Goal: Task Accomplishment & Management: Manage account settings

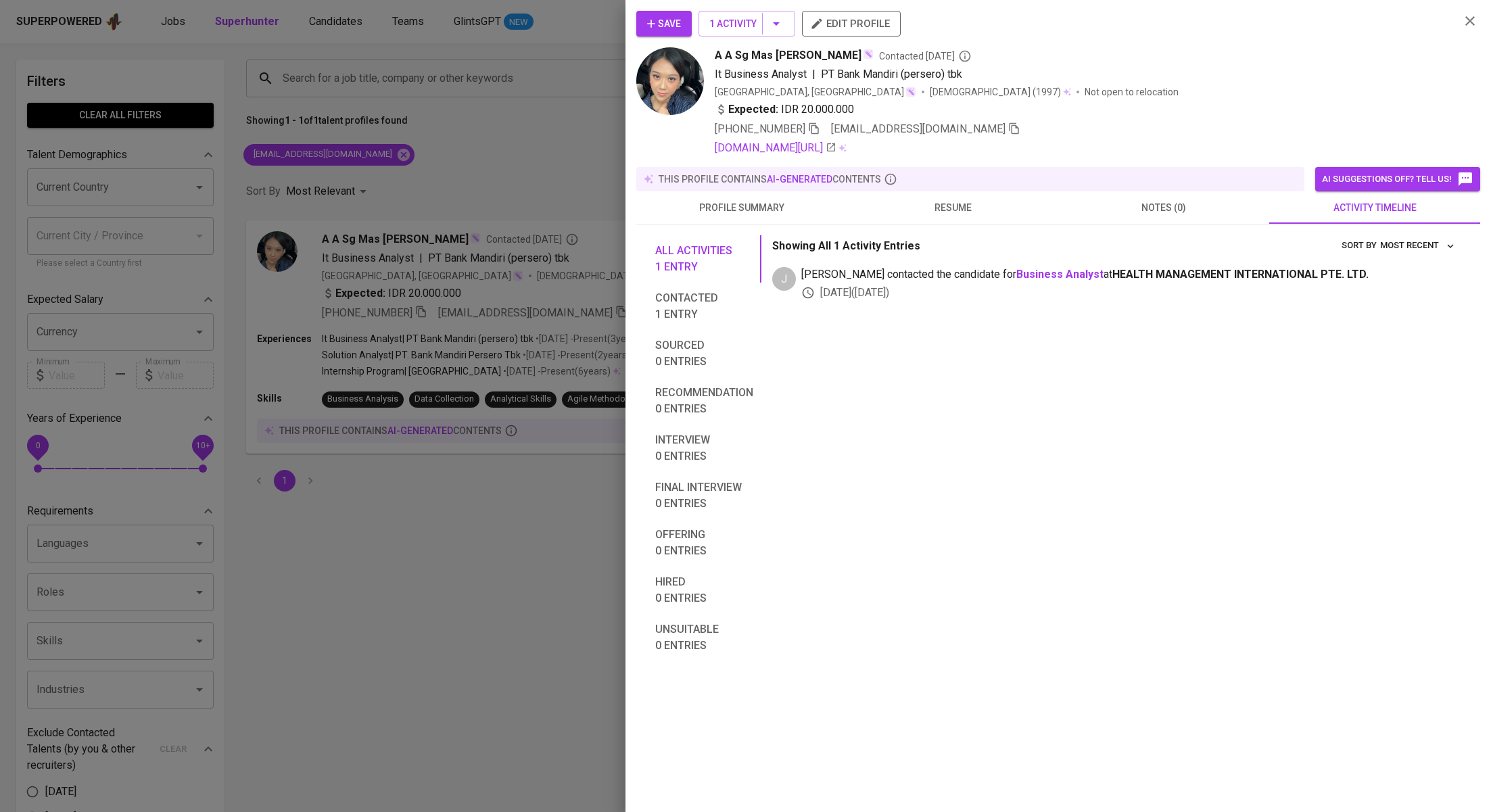
click at [445, 161] on div at bounding box center [746, 406] width 1491 height 812
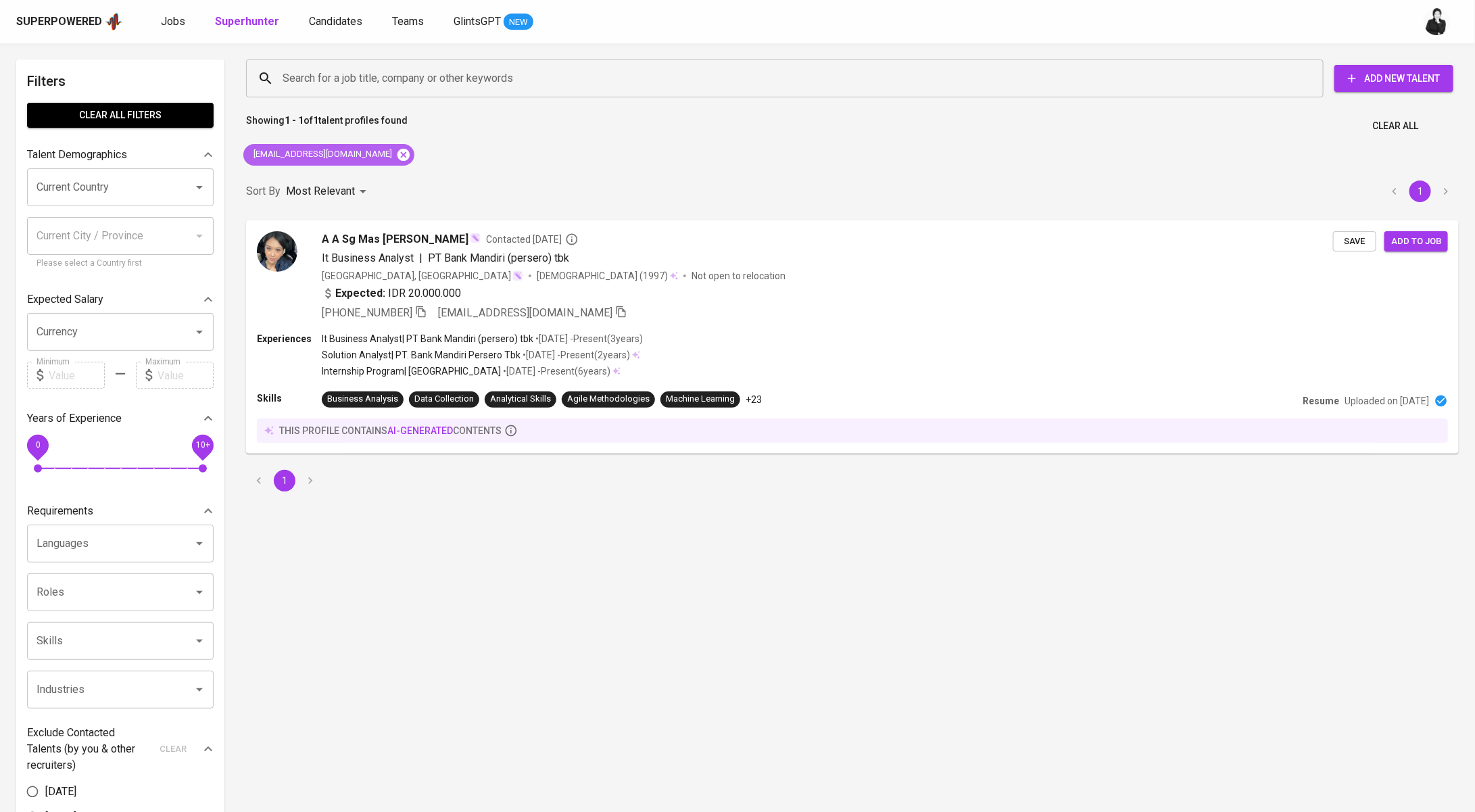
click at [396, 152] on icon at bounding box center [404, 155] width 15 height 15
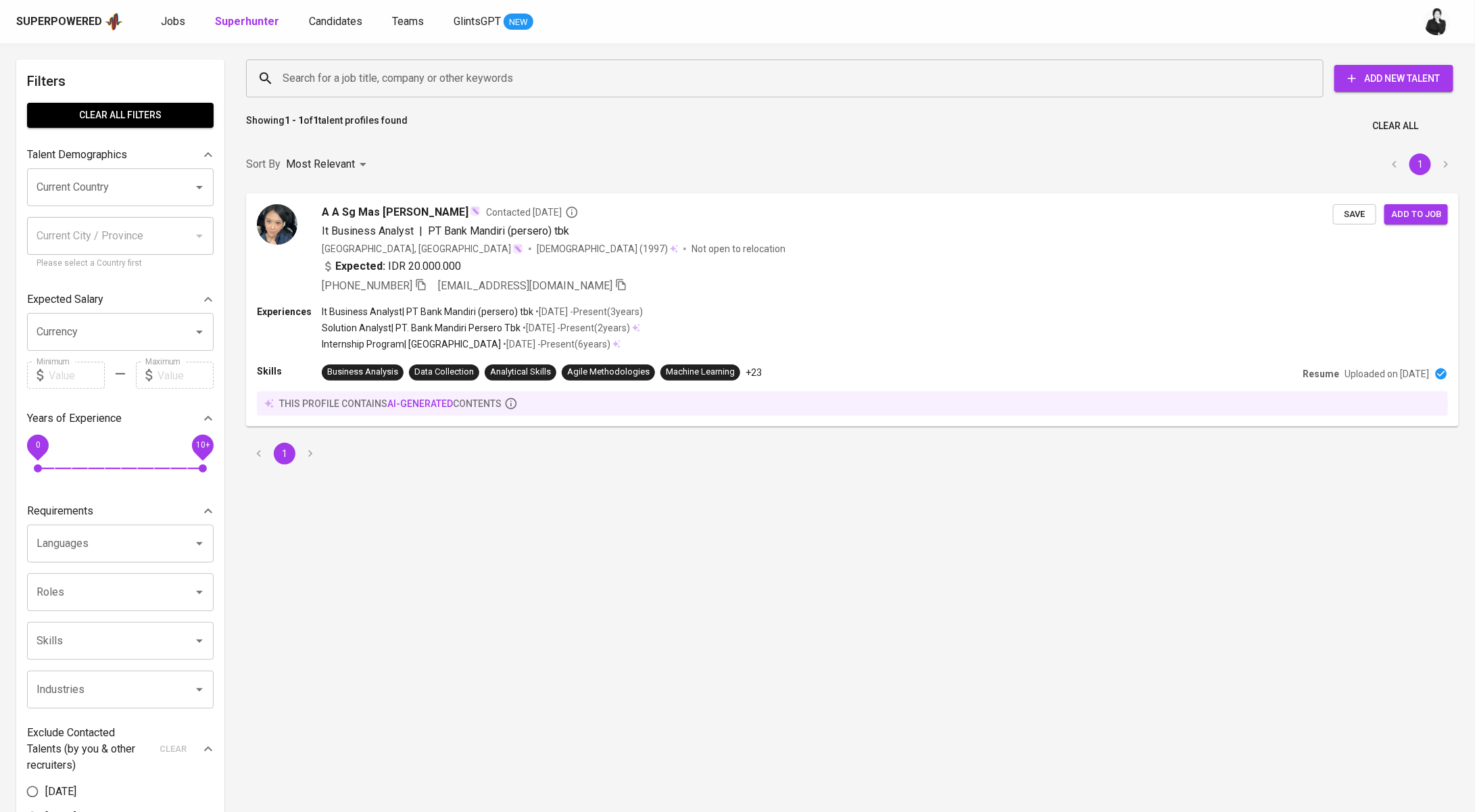
click at [400, 83] on input "Search for a job title, company or other keywords" at bounding box center [788, 78] width 1018 height 26
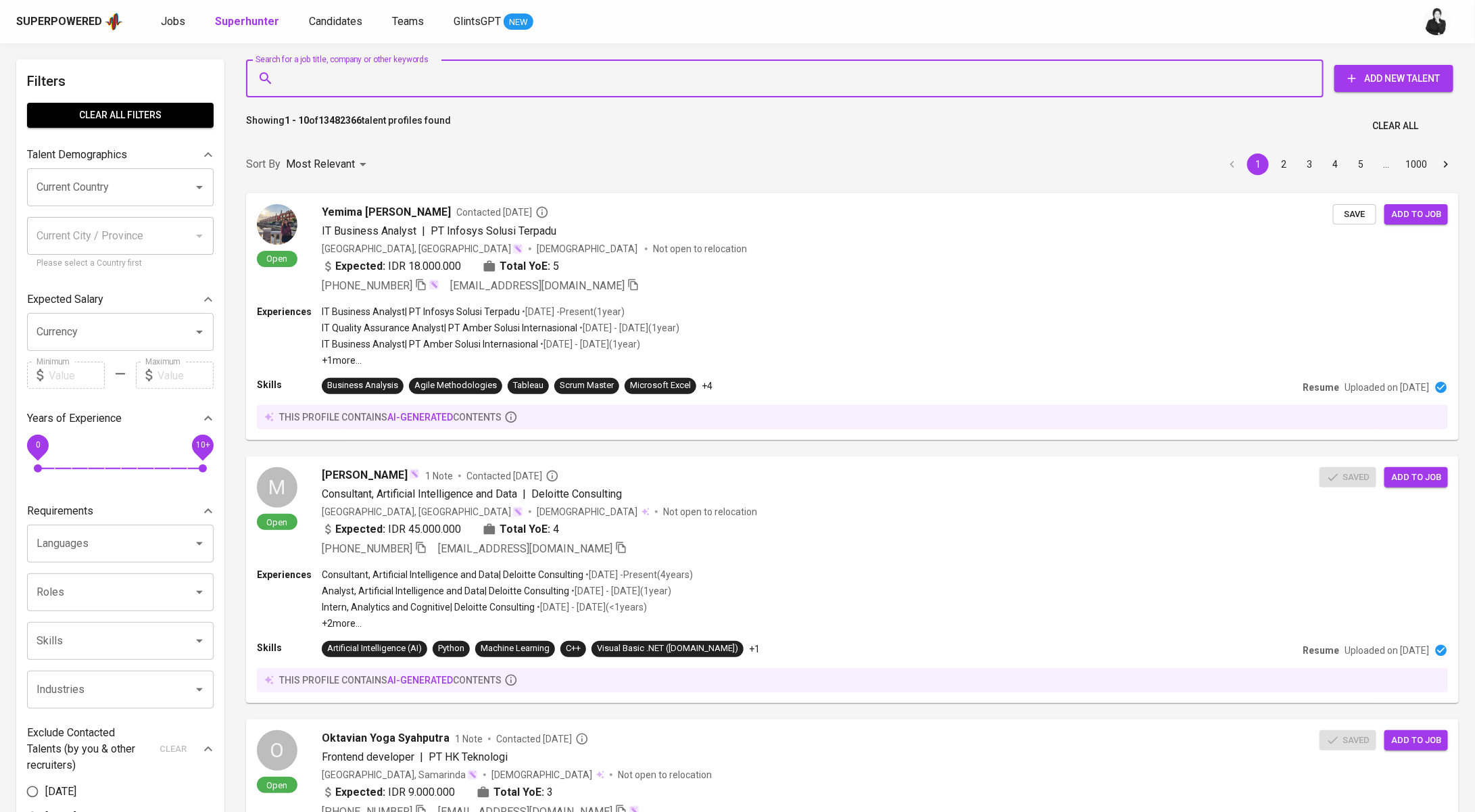
paste input "[EMAIL_ADDRESS][DOMAIN_NAME]"
type input "[EMAIL_ADDRESS][DOMAIN_NAME]"
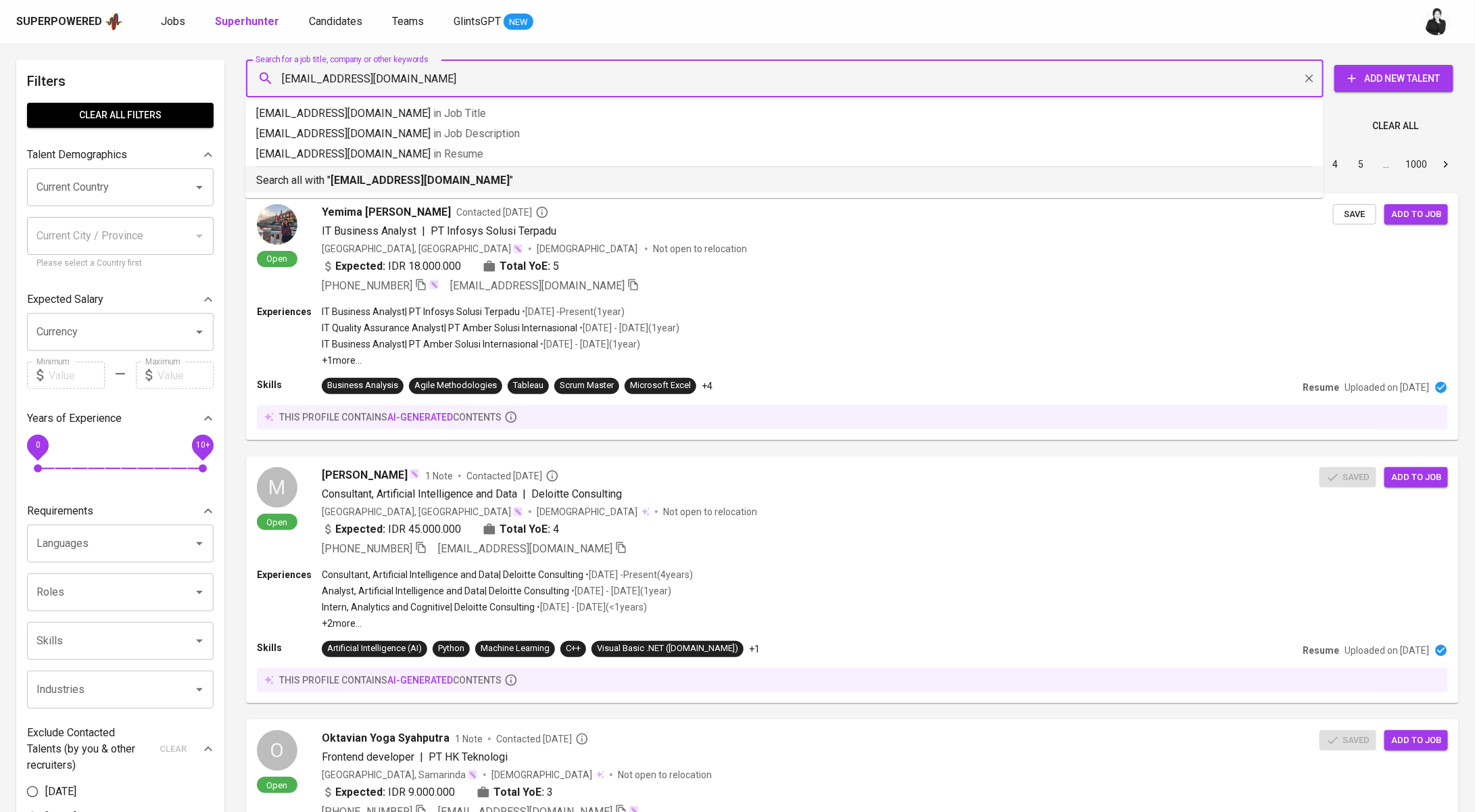
click at [449, 178] on b "[EMAIL_ADDRESS][DOMAIN_NAME]" at bounding box center [420, 180] width 179 height 13
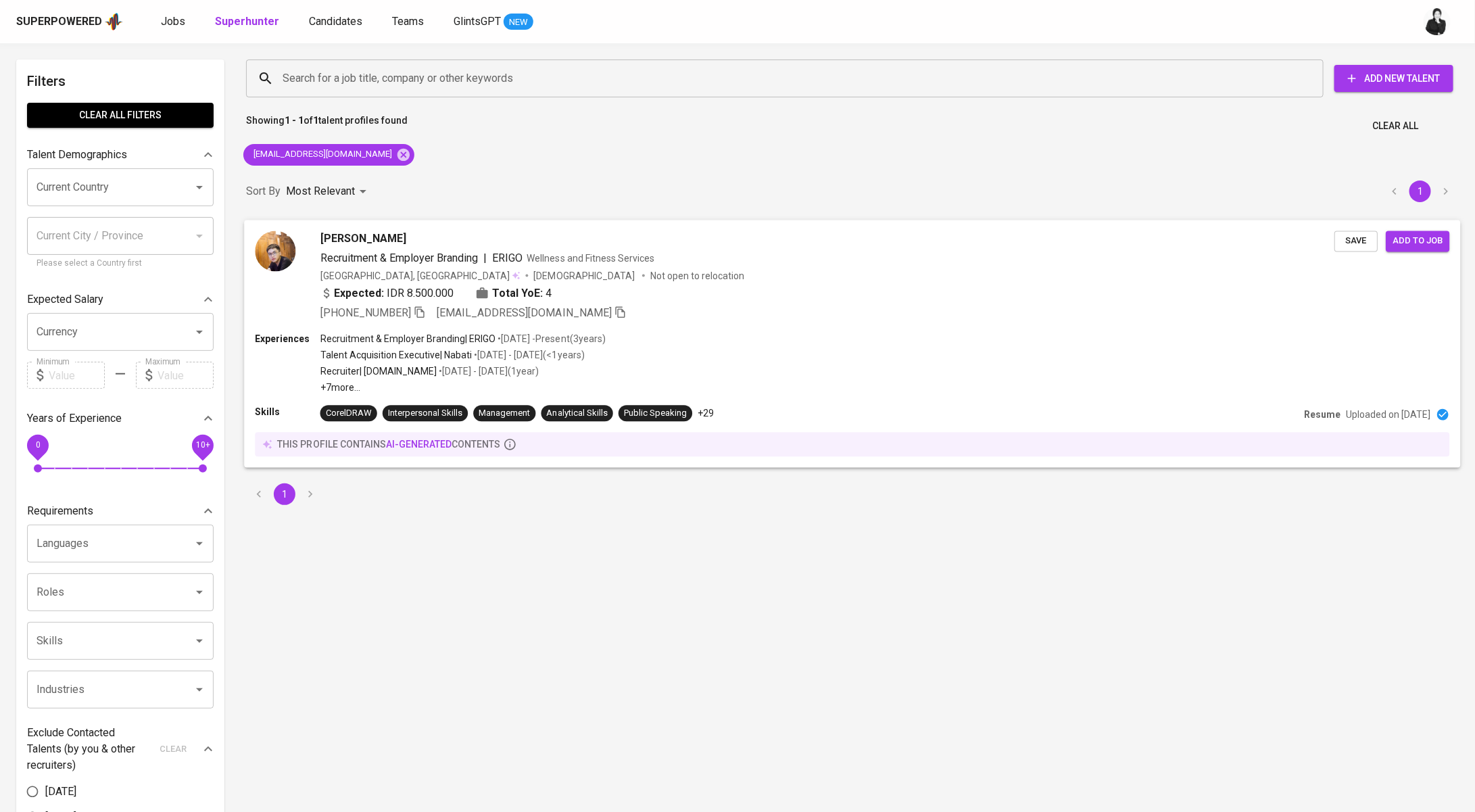
click at [473, 234] on div "[PERSON_NAME]" at bounding box center [828, 239] width 1014 height 17
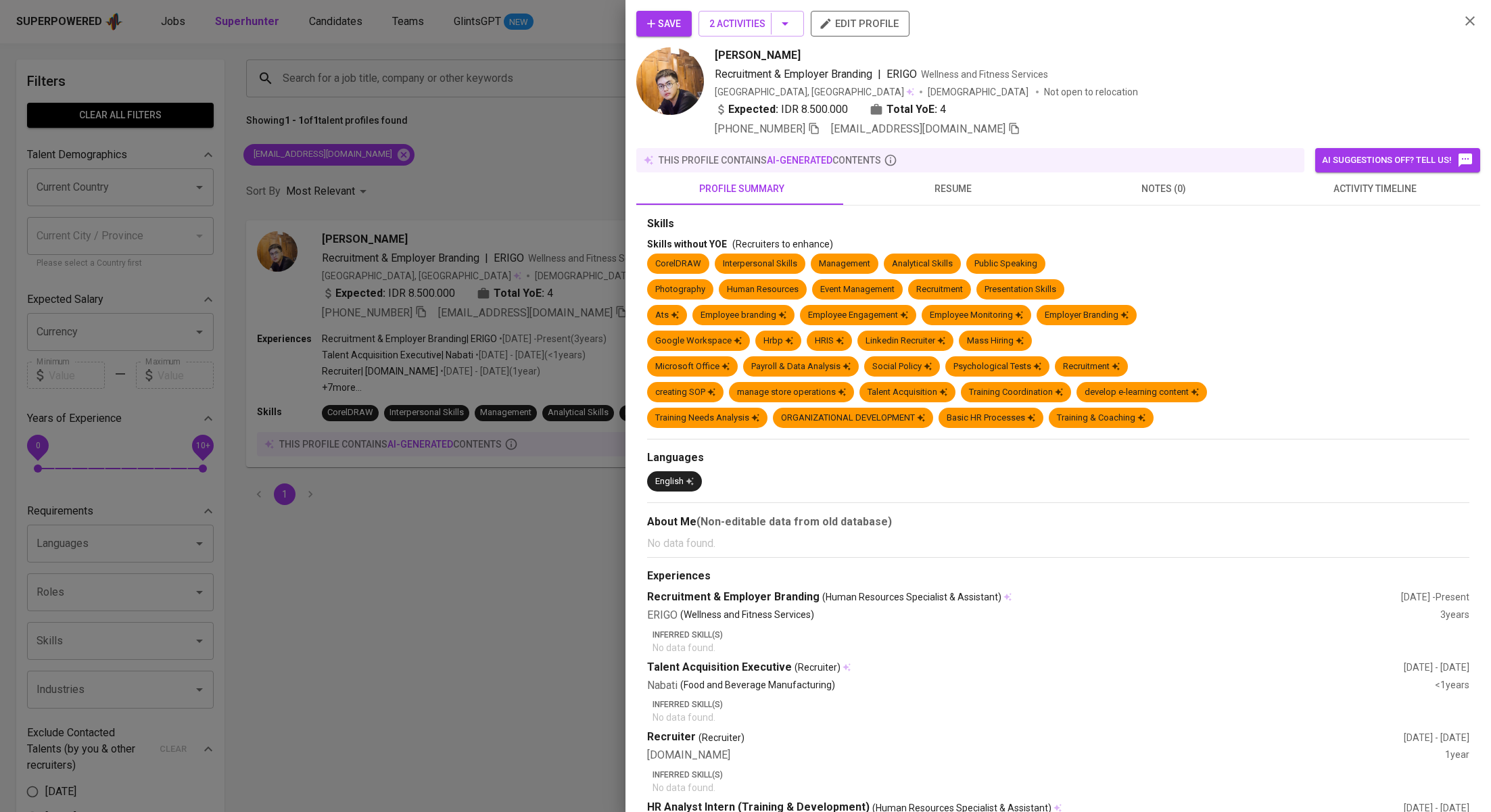
click at [1329, 200] on button "activity timeline" at bounding box center [1375, 188] width 211 height 32
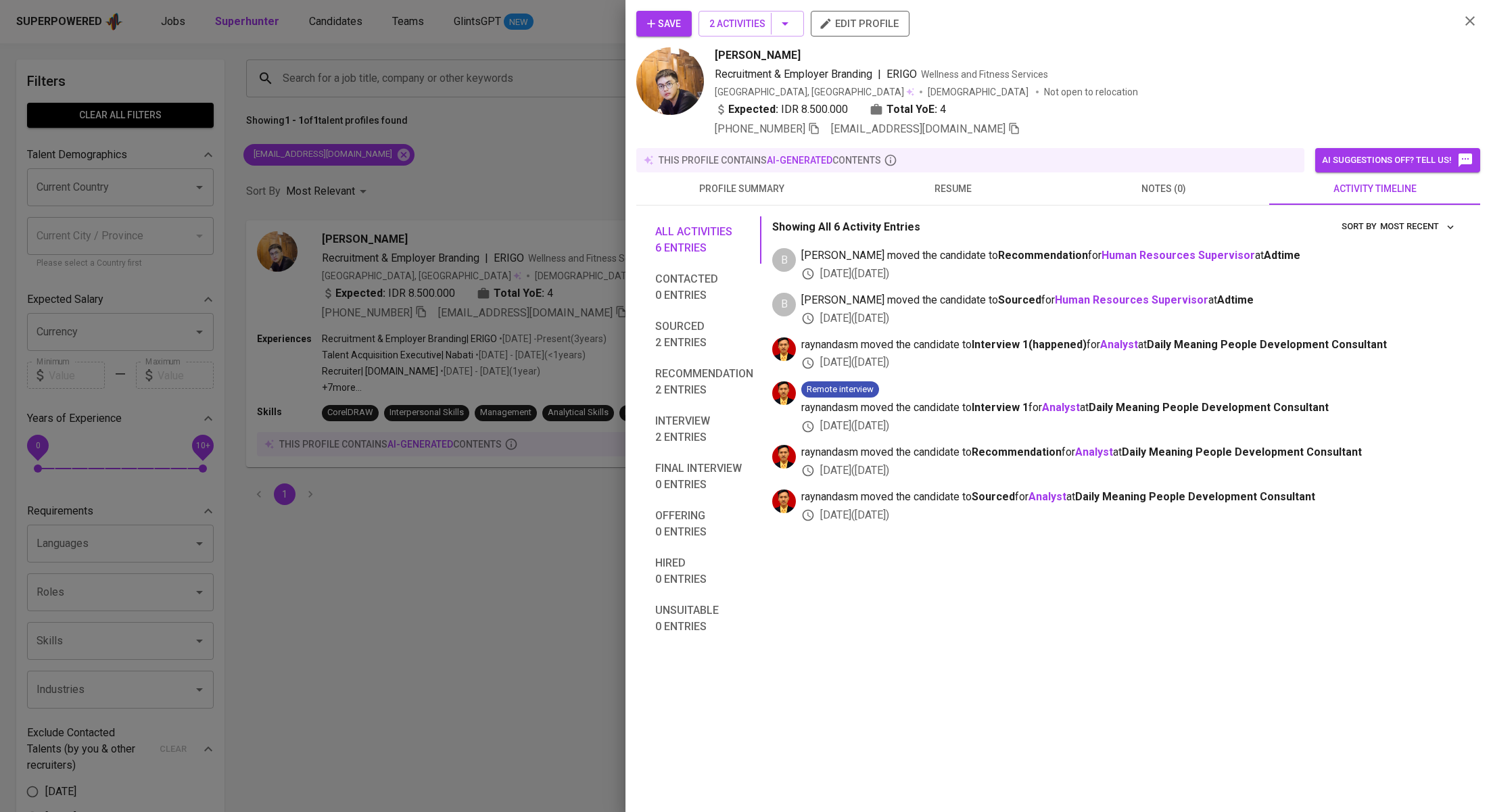
click at [463, 219] on div at bounding box center [746, 406] width 1491 height 812
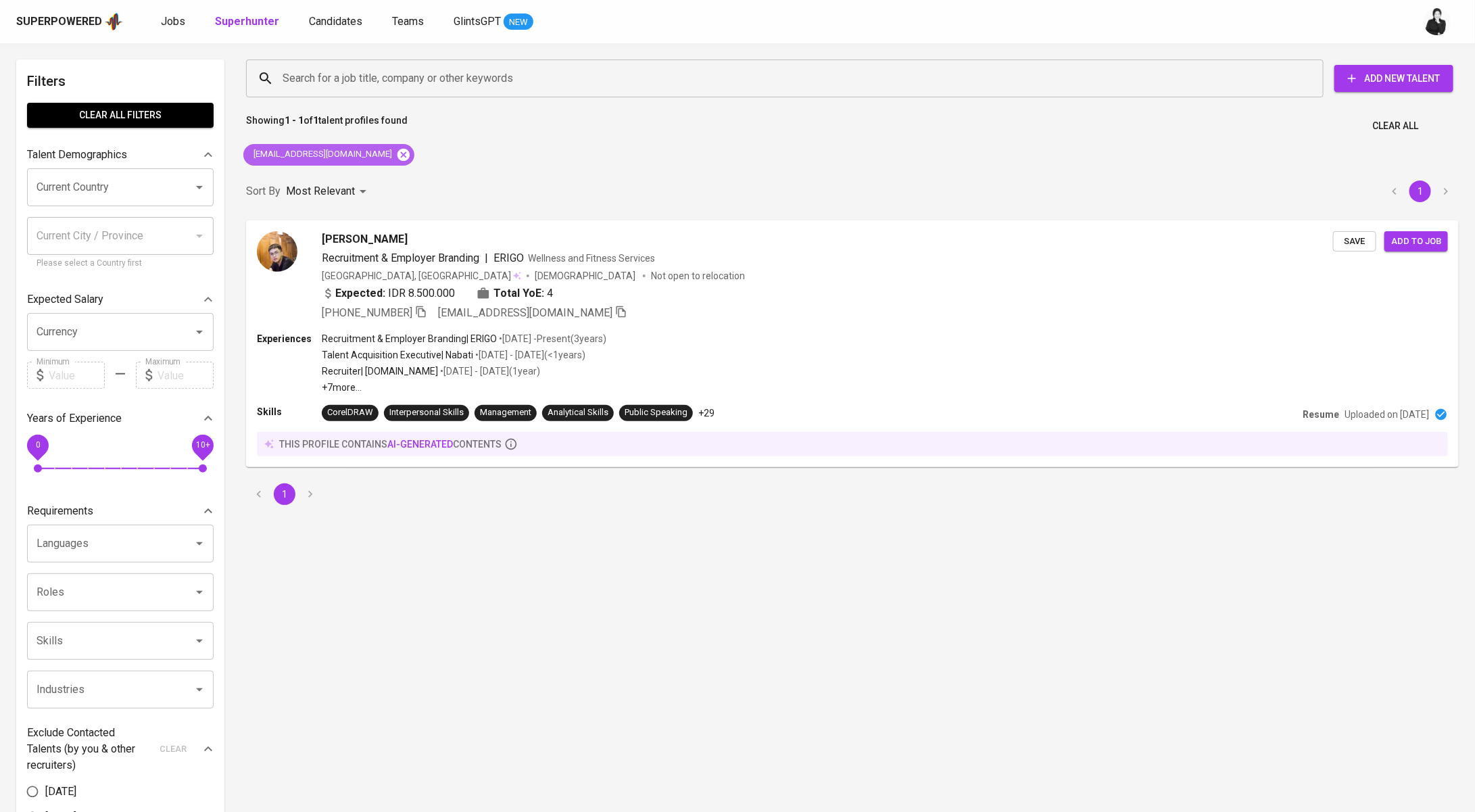
click at [397, 149] on icon at bounding box center [404, 154] width 12 height 12
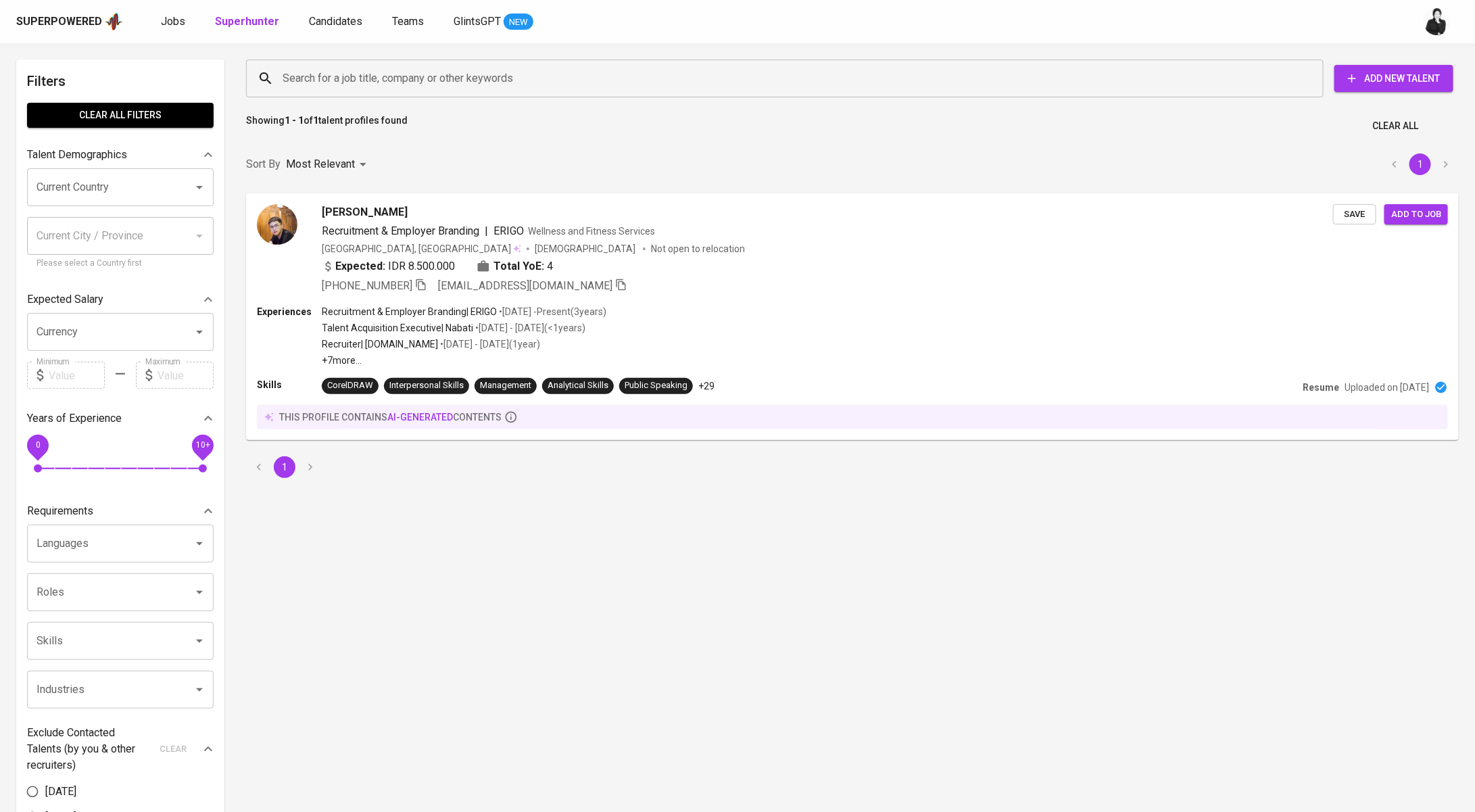
click at [393, 78] on input "Search for a job title, company or other keywords" at bounding box center [788, 78] width 1018 height 26
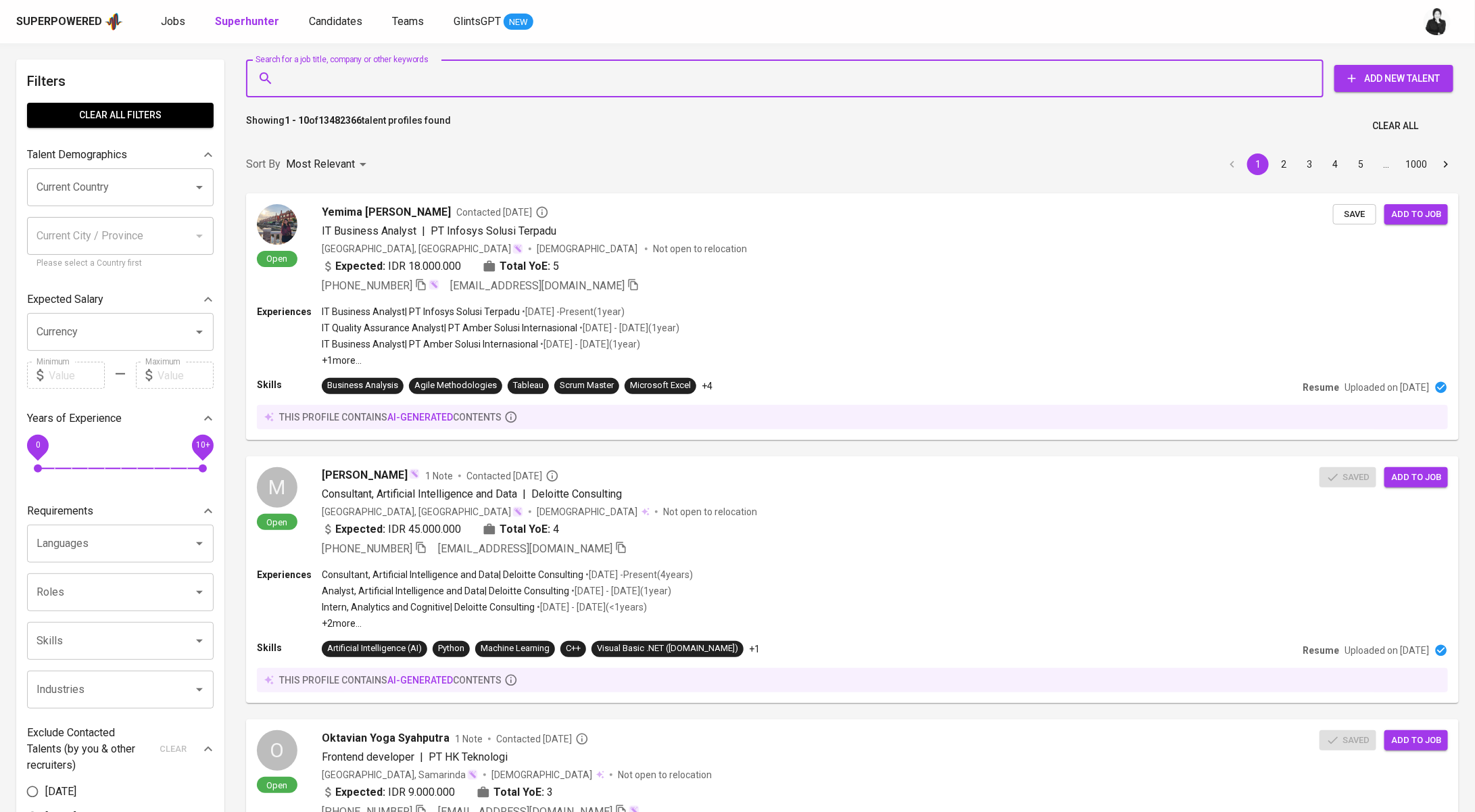
paste input "[EMAIL_ADDRESS][DOMAIN_NAME]"
type input "[EMAIL_ADDRESS][DOMAIN_NAME]"
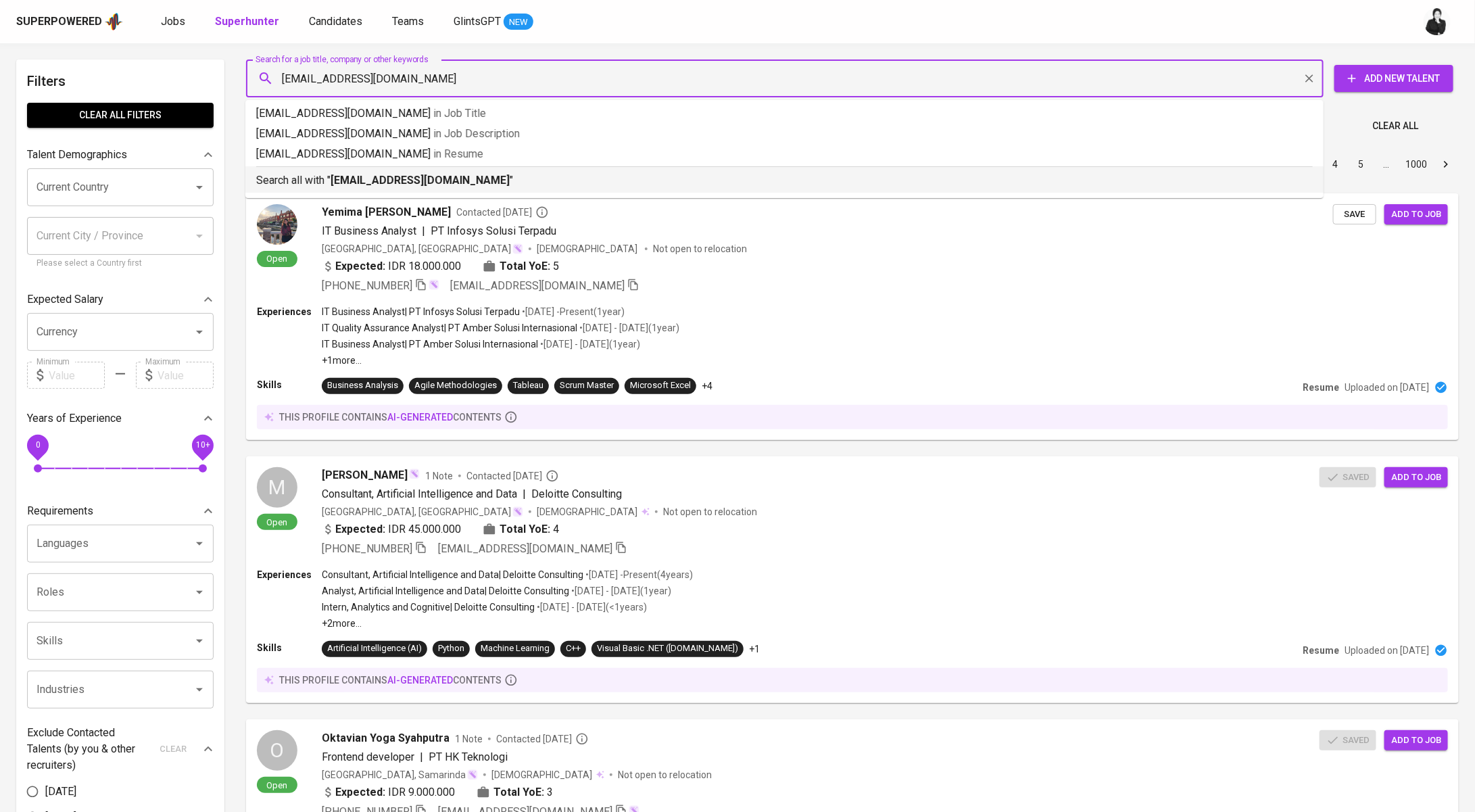
click at [408, 177] on b "[EMAIL_ADDRESS][DOMAIN_NAME]" at bounding box center [420, 180] width 179 height 13
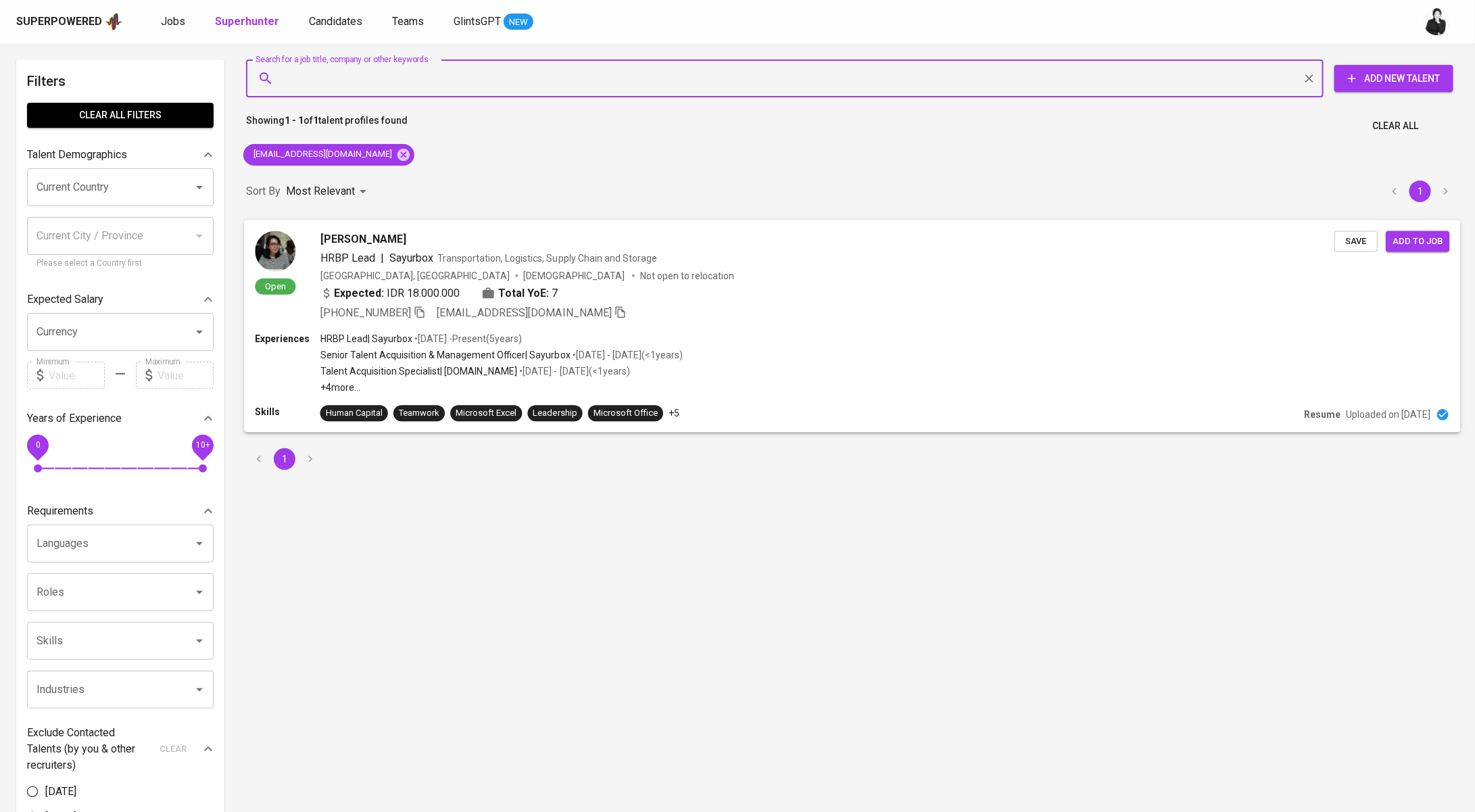
click at [385, 234] on span "[PERSON_NAME]" at bounding box center [364, 239] width 86 height 17
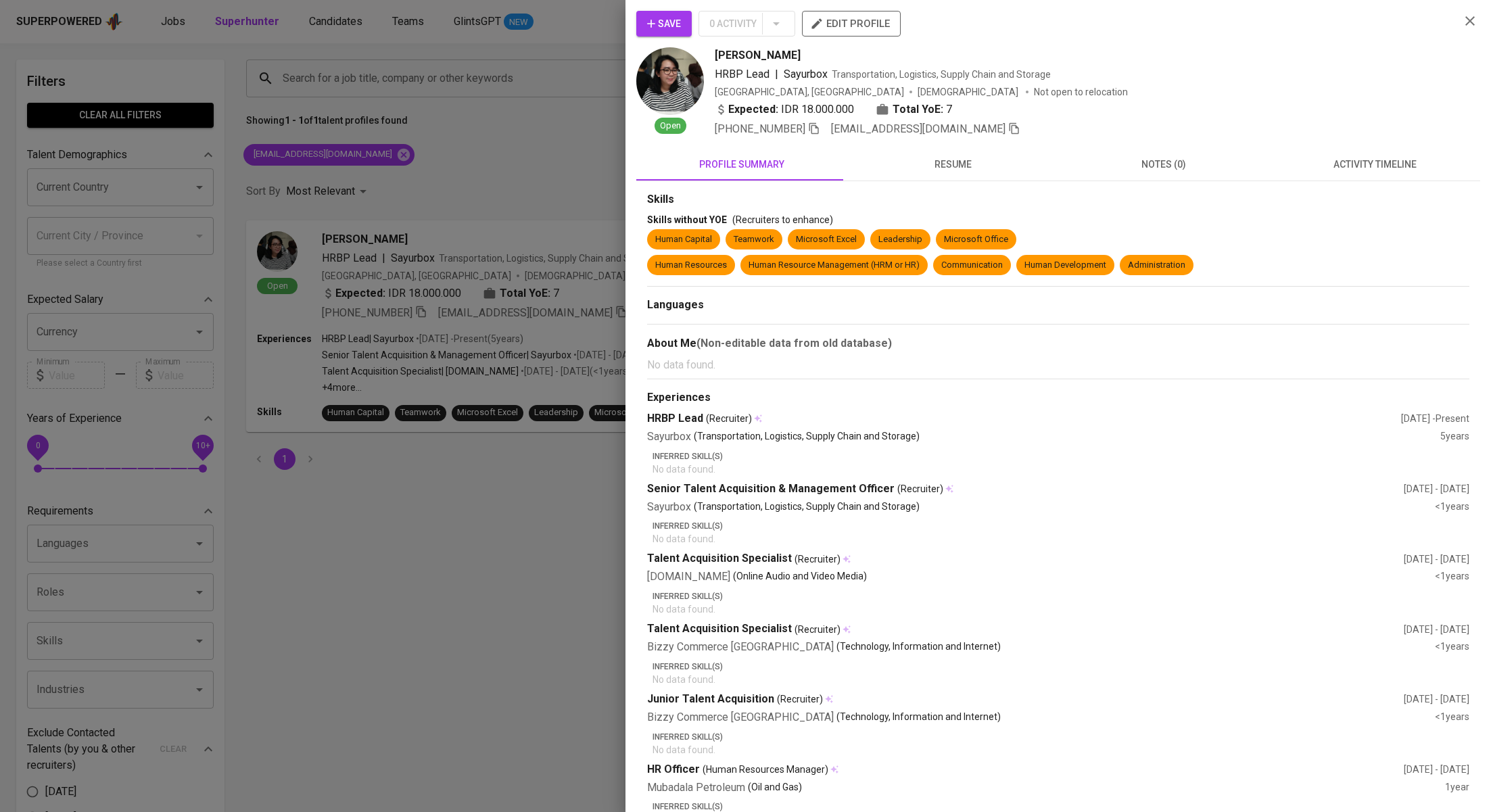
click at [1374, 168] on span "activity timeline" at bounding box center [1375, 165] width 195 height 17
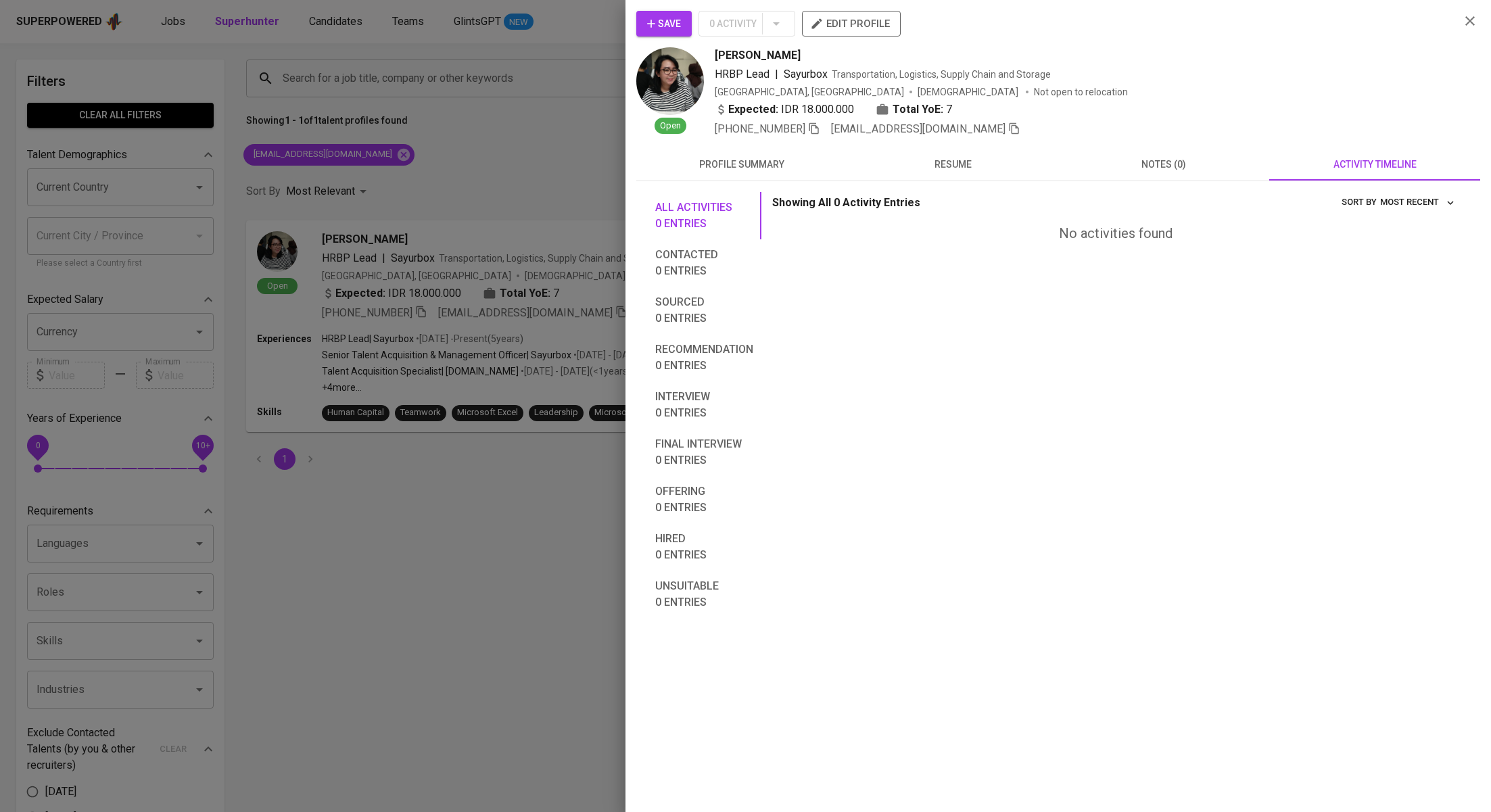
click at [678, 19] on span "Save" at bounding box center [664, 24] width 34 height 17
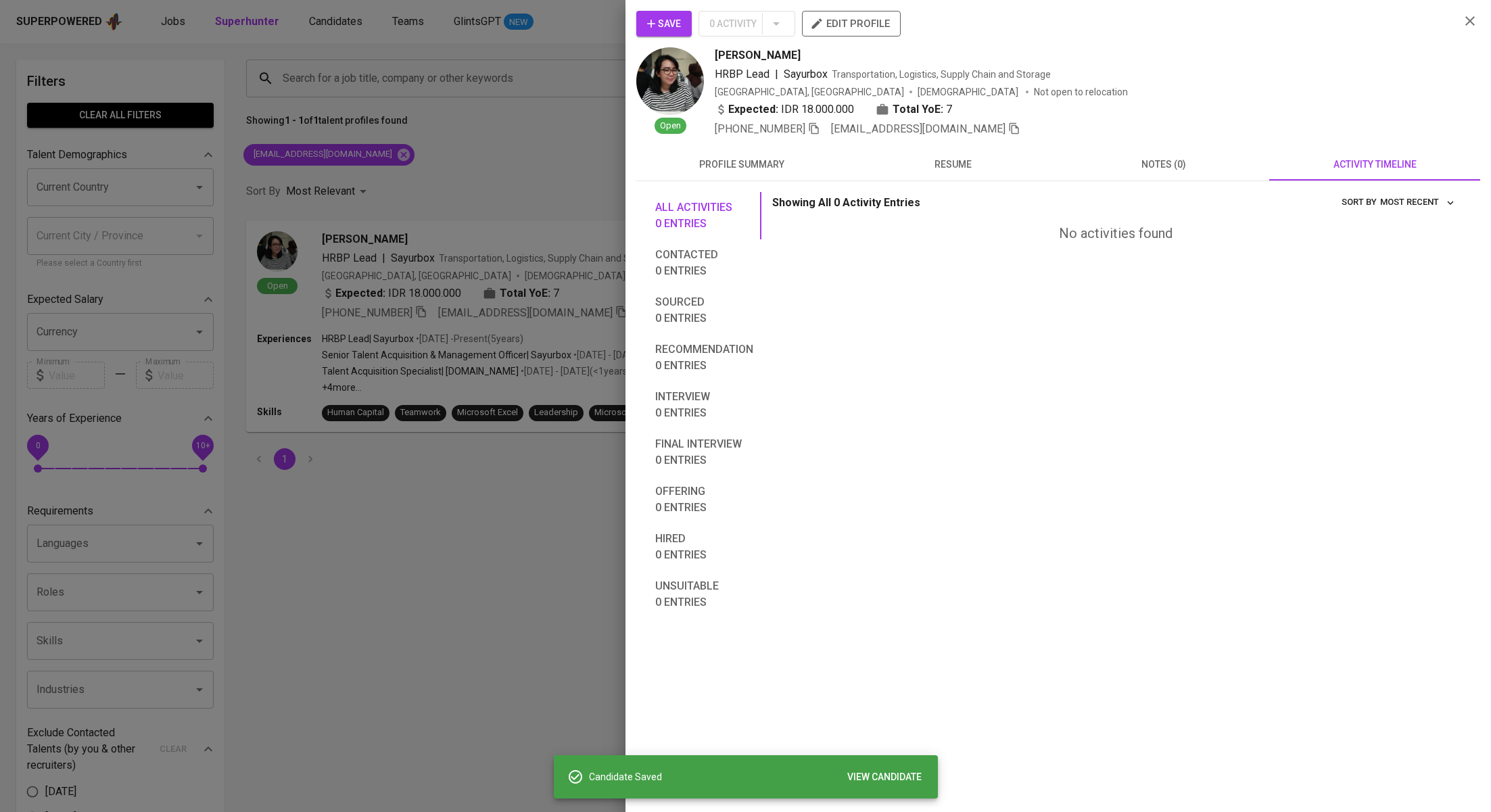
click at [503, 158] on div at bounding box center [746, 406] width 1491 height 812
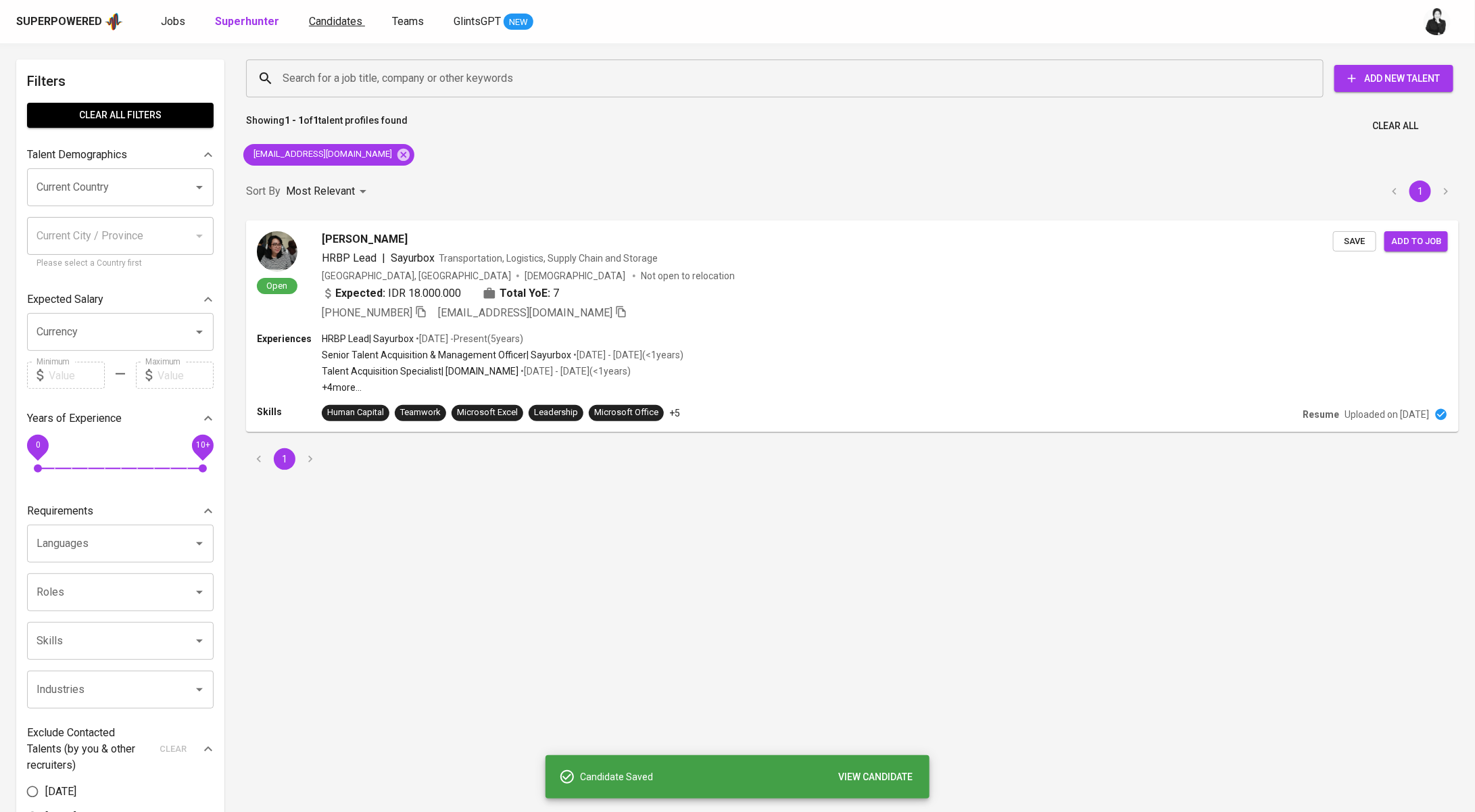
click at [333, 17] on span "Candidates" at bounding box center [335, 21] width 53 height 13
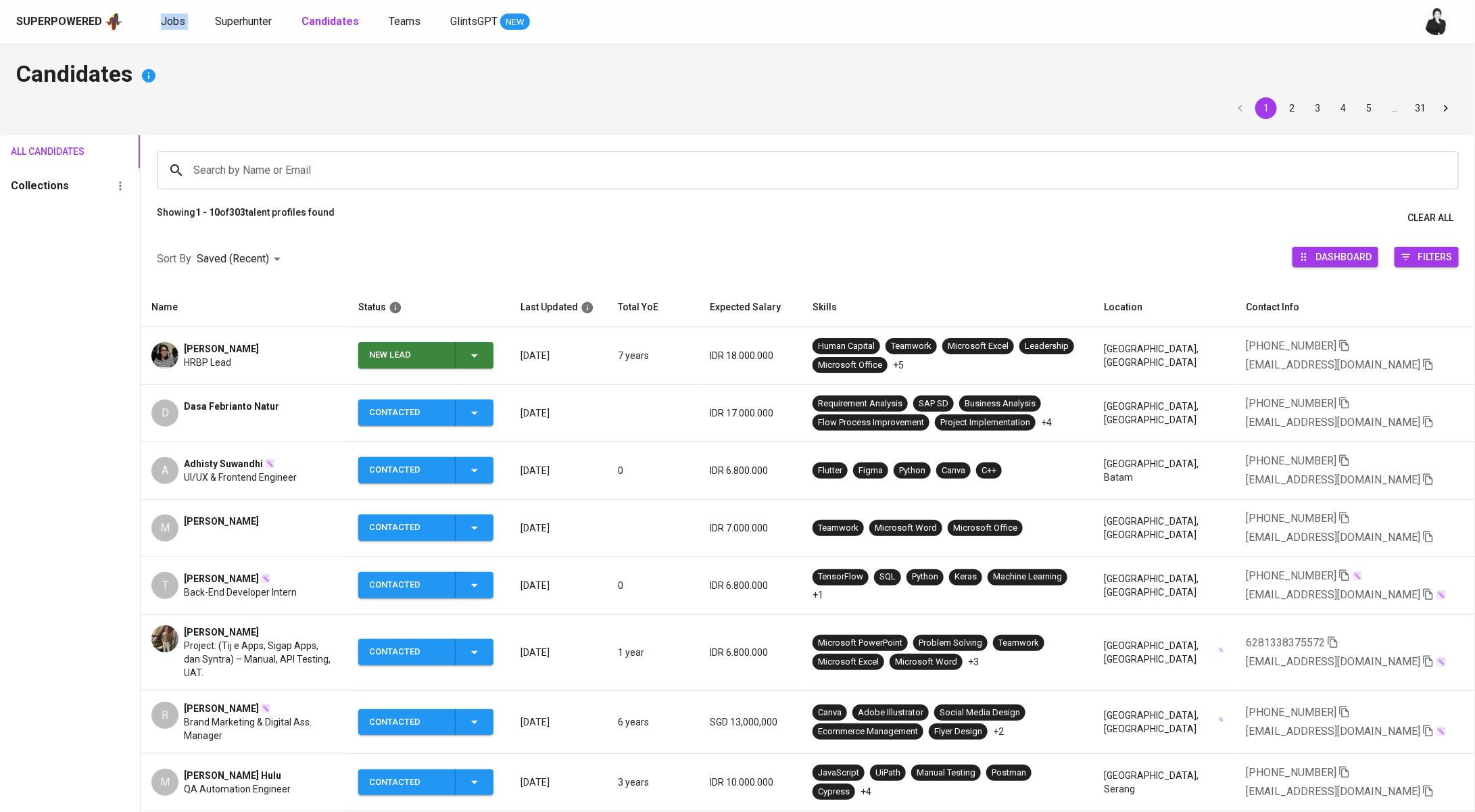
click at [488, 361] on span "New Lead" at bounding box center [426, 355] width 125 height 26
click at [458, 411] on li "Contacted" at bounding box center [432, 412] width 135 height 24
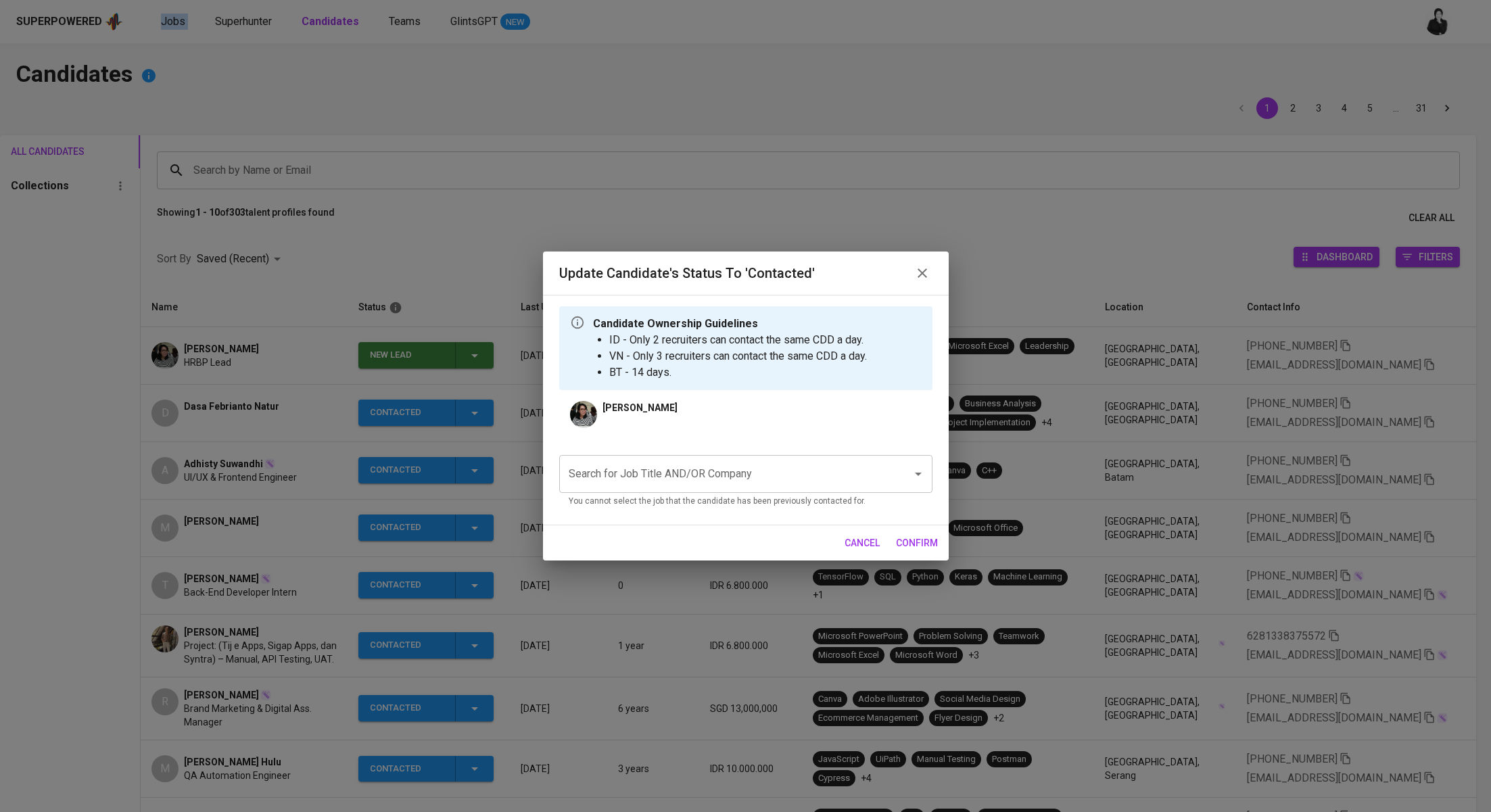
click at [712, 477] on input "Search for Job Title AND/OR Company" at bounding box center [727, 474] width 323 height 26
type input "e"
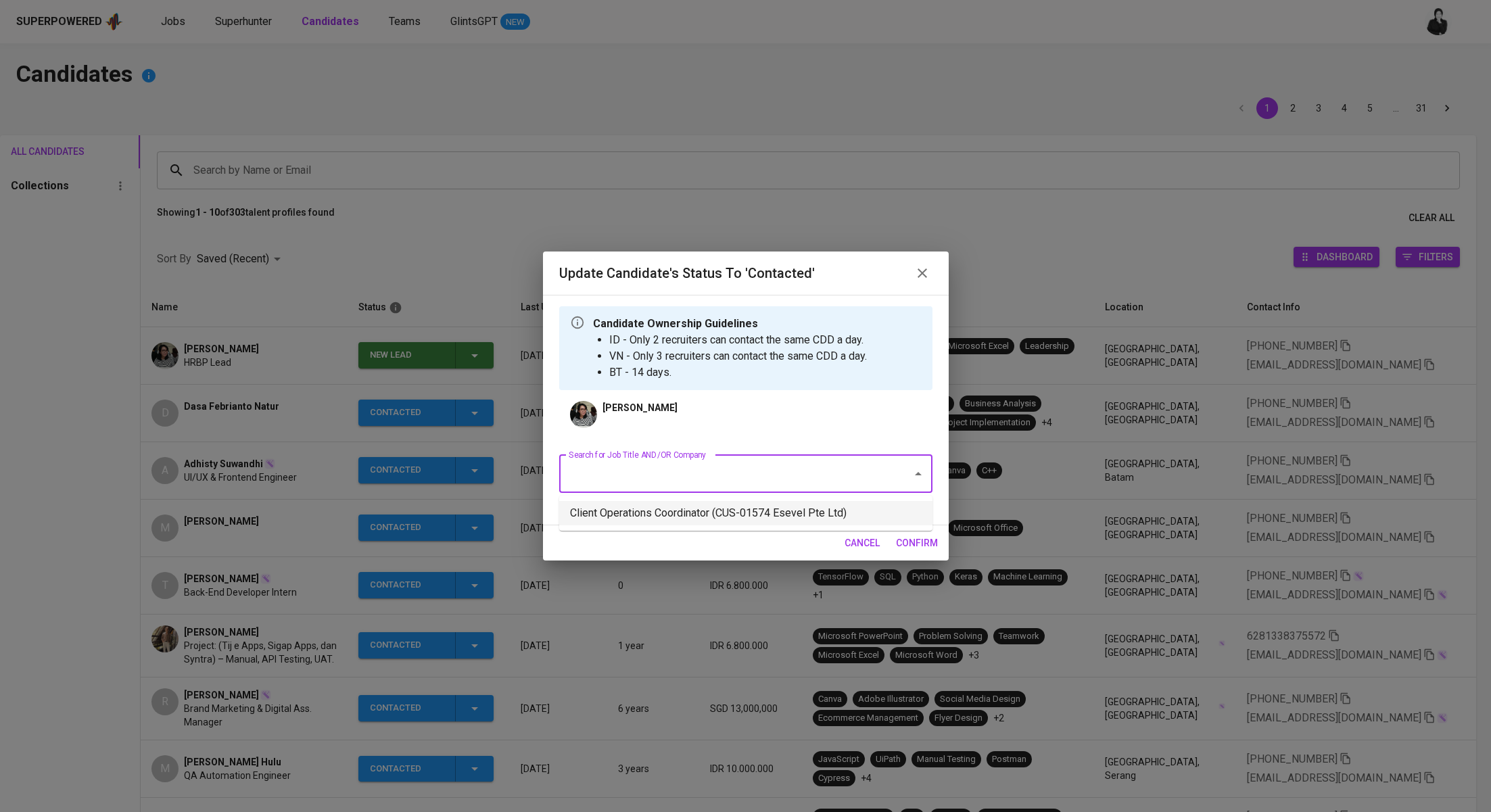
click at [714, 519] on li "Client Operations Coordinator (CUS-01574 Esevel Pte Ltd)" at bounding box center [746, 513] width 374 height 24
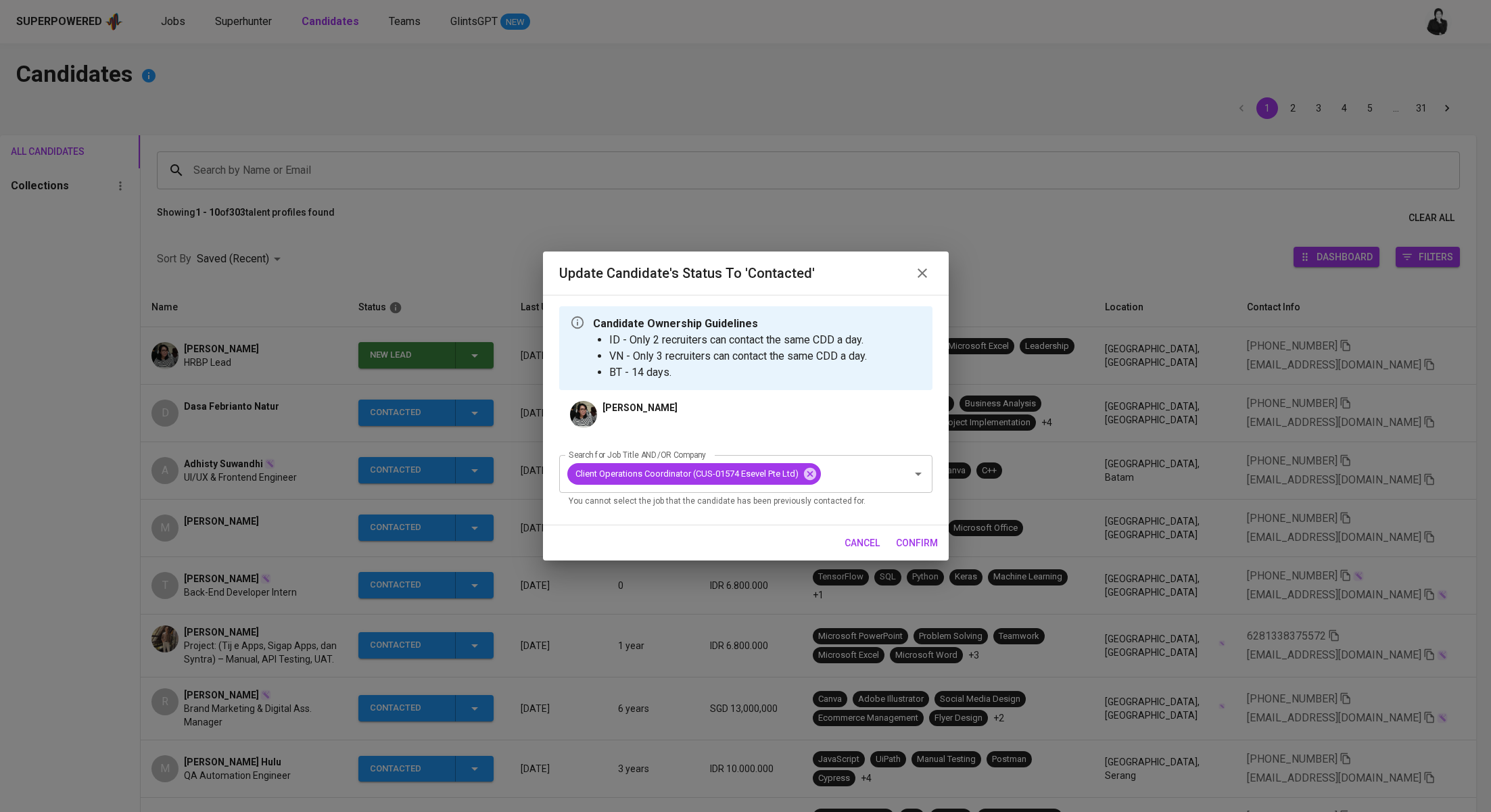
click at [901, 539] on span "confirm" at bounding box center [917, 543] width 42 height 17
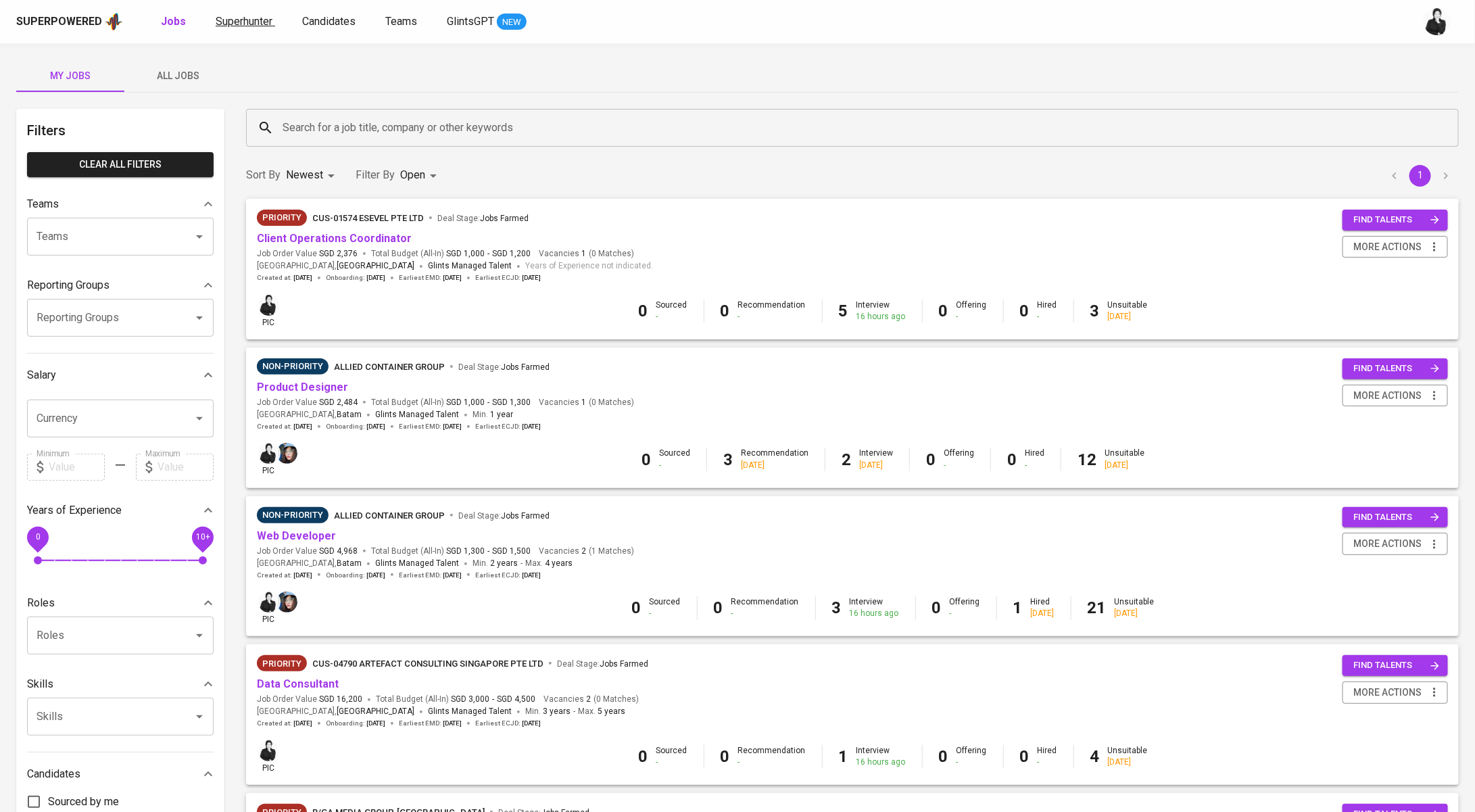
click at [246, 17] on span "Superhunter" at bounding box center [244, 21] width 57 height 13
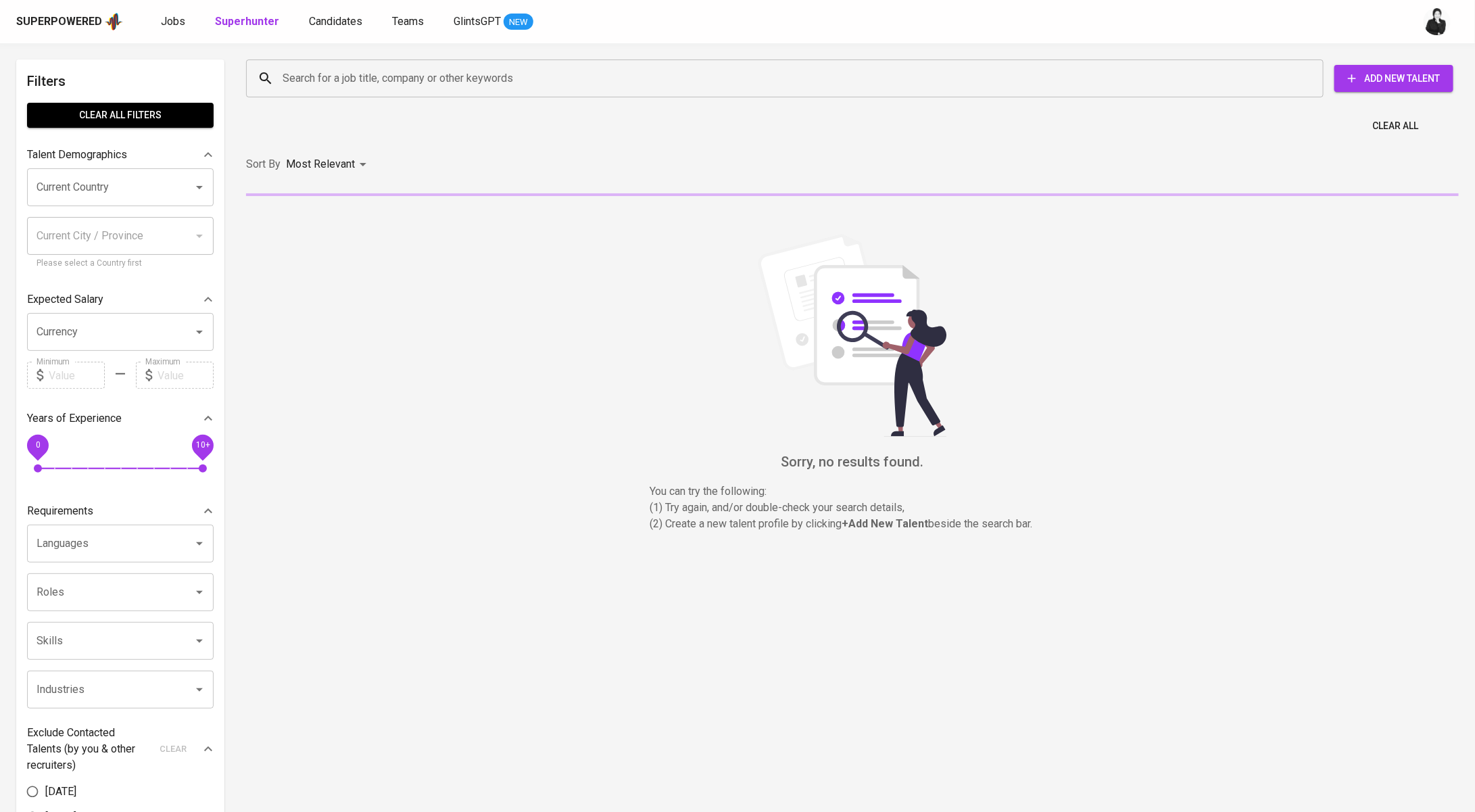
click at [438, 78] on input "Search for a job title, company or other keywords" at bounding box center [788, 78] width 1018 height 26
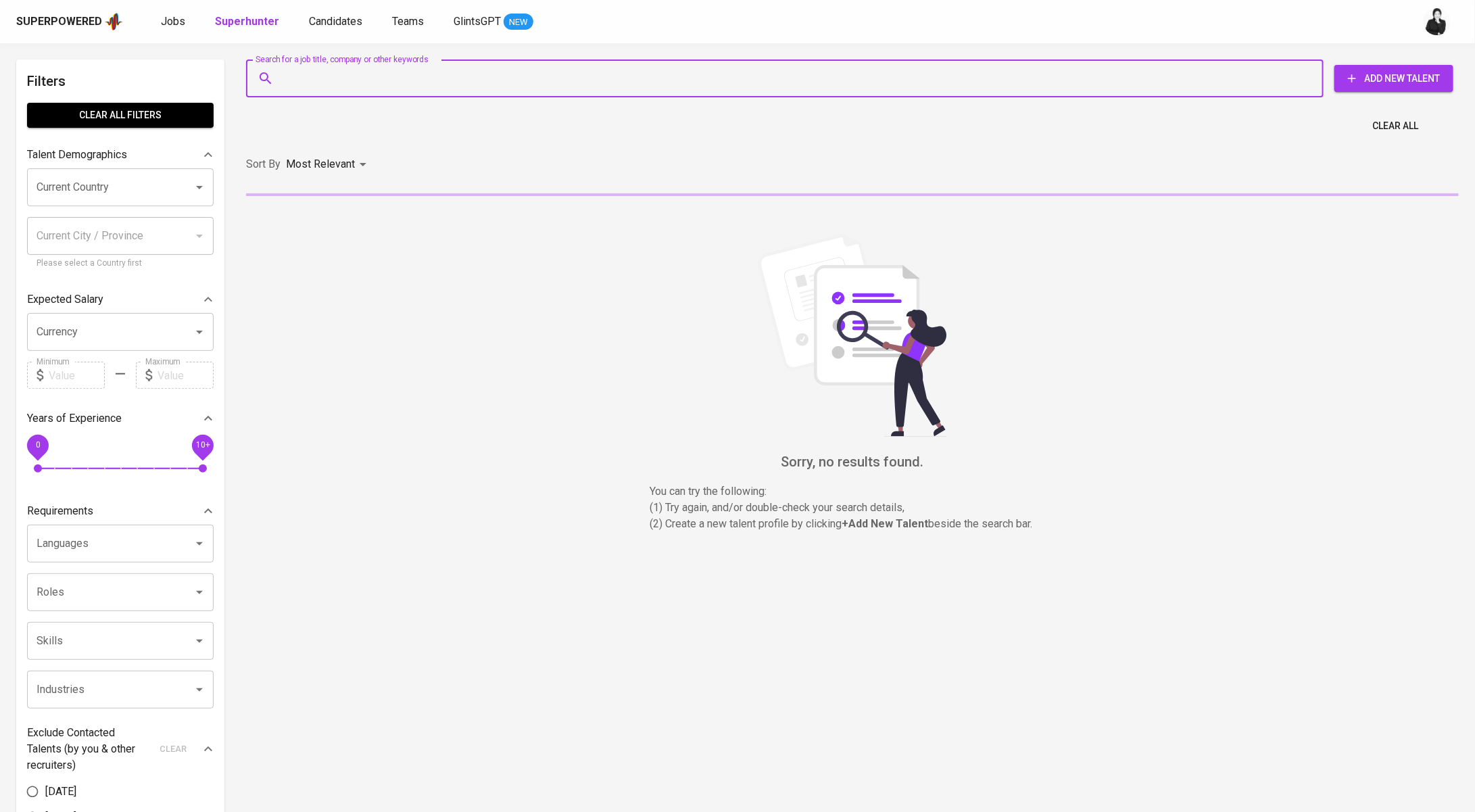
paste input "Muhammad Rachmanda Enriko reviansyahriko@live.com"
type input "Muhammad Rachmanda Enriko reviansyahriko@live.com"
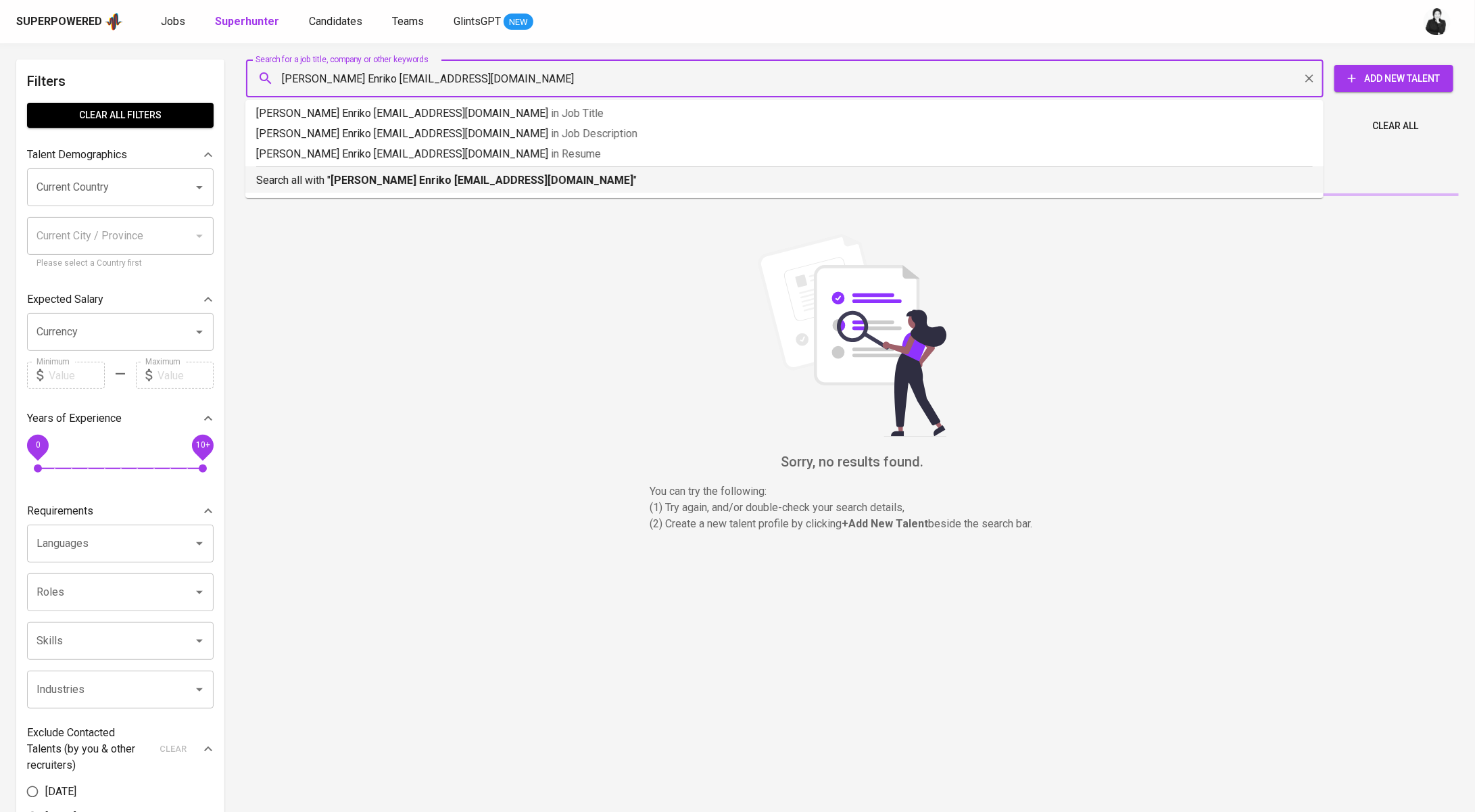
click at [497, 186] on b "Muhammad Rachmanda Enriko reviansyahriko@live.com" at bounding box center [482, 180] width 303 height 13
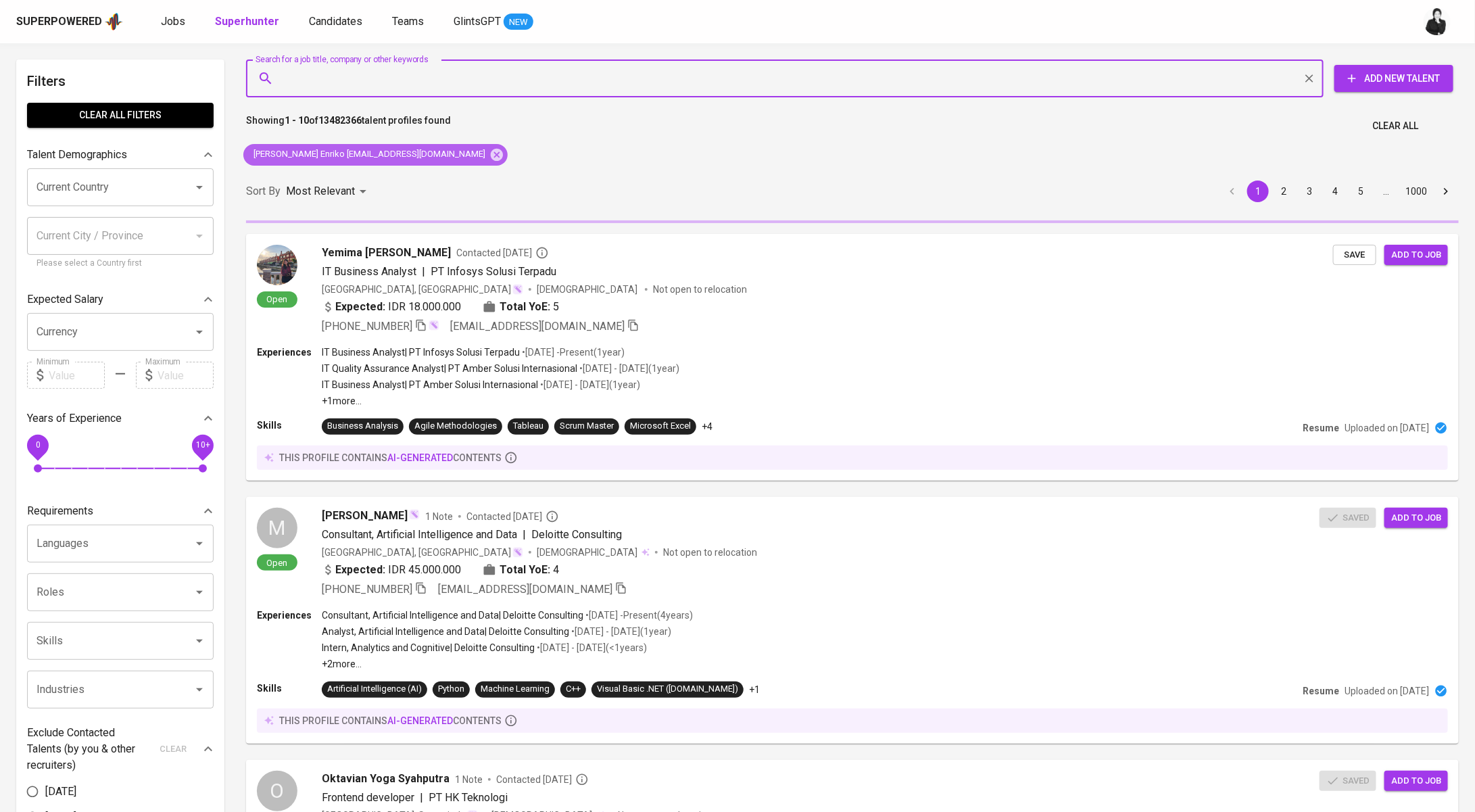
click at [489, 153] on icon at bounding box center [497, 155] width 15 height 15
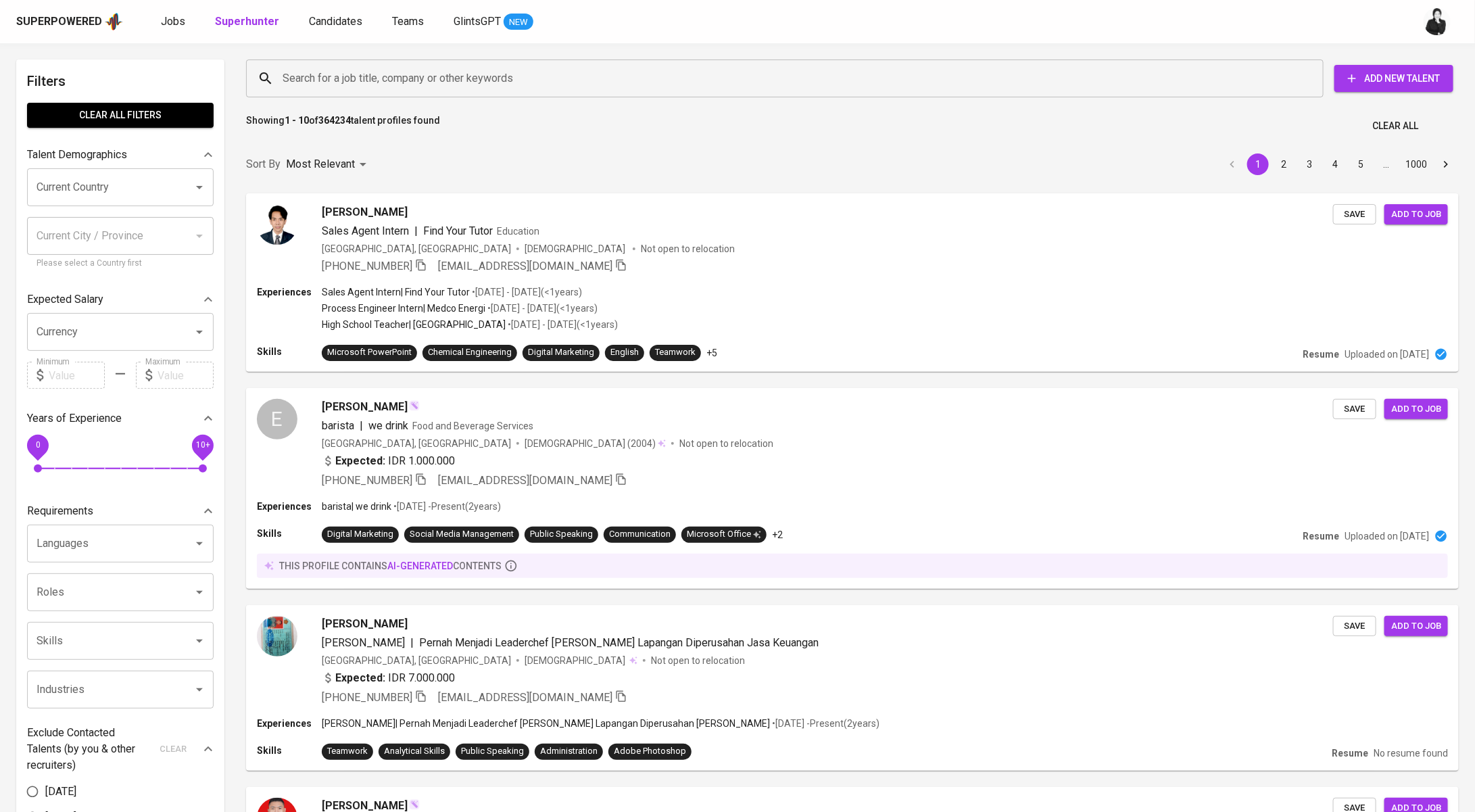
click at [491, 158] on div "Sort By Most Relevant MOST_RELEVANT 1 2 3 4 5 … 1000" at bounding box center [853, 165] width 1229 height 41
click at [527, 83] on input "Search for a job title, company or other keywords" at bounding box center [788, 78] width 1018 height 26
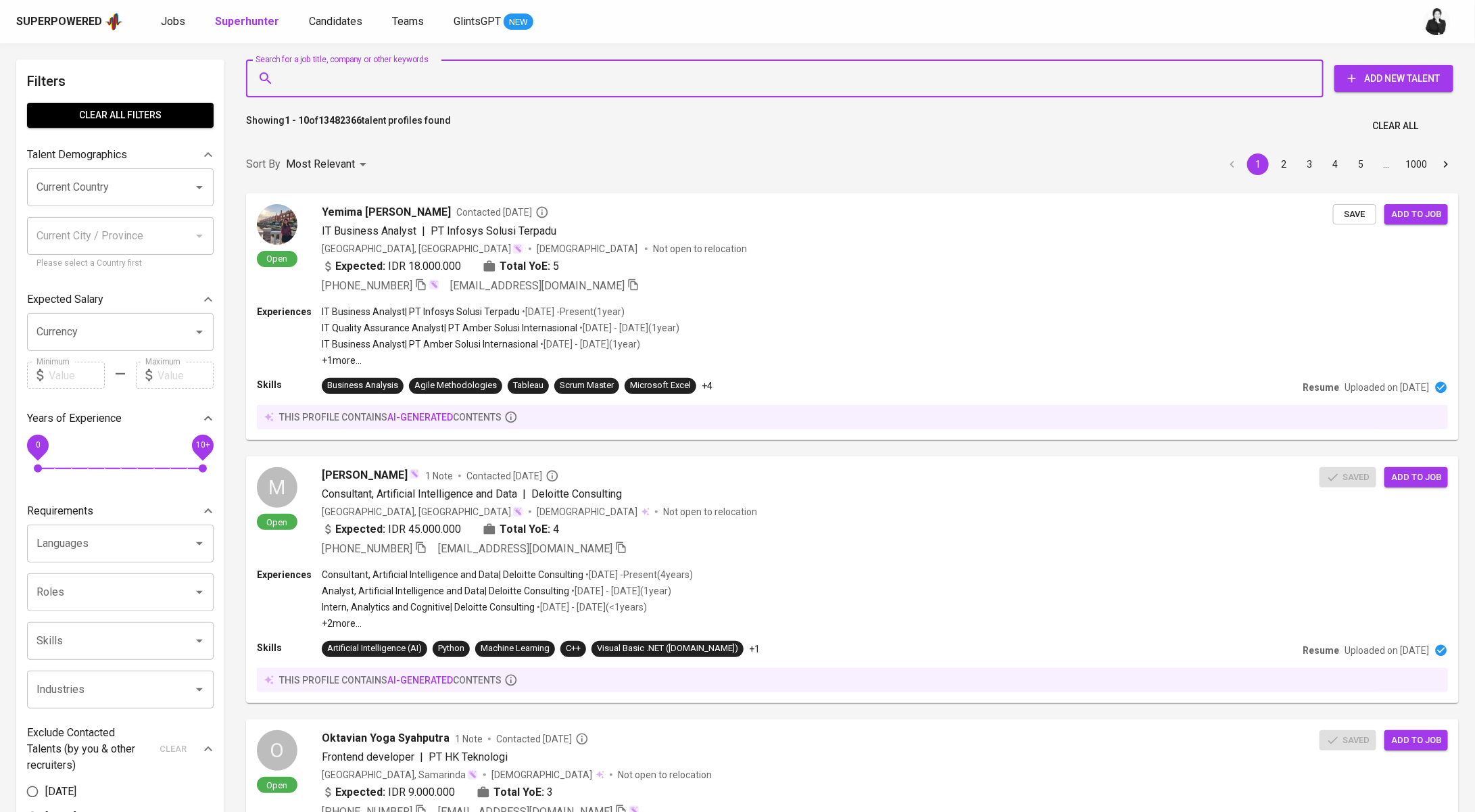
paste input "Muhammad Rachmanda Enriko reviansyahriko@live.com"
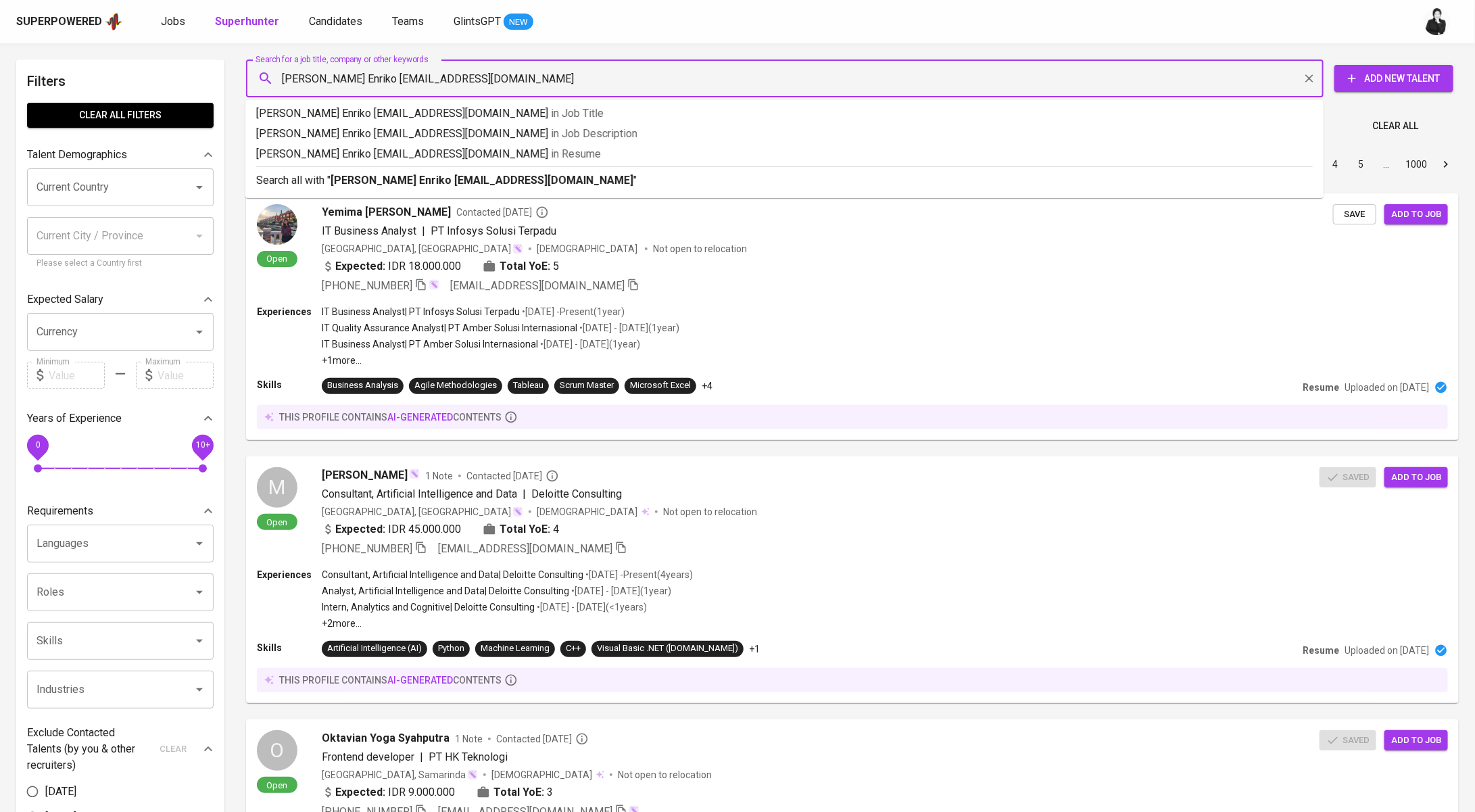
drag, startPoint x: 437, startPoint y: 76, endPoint x: 206, endPoint y: 71, distance: 231.1
type input "reviansyahriko@live.com"
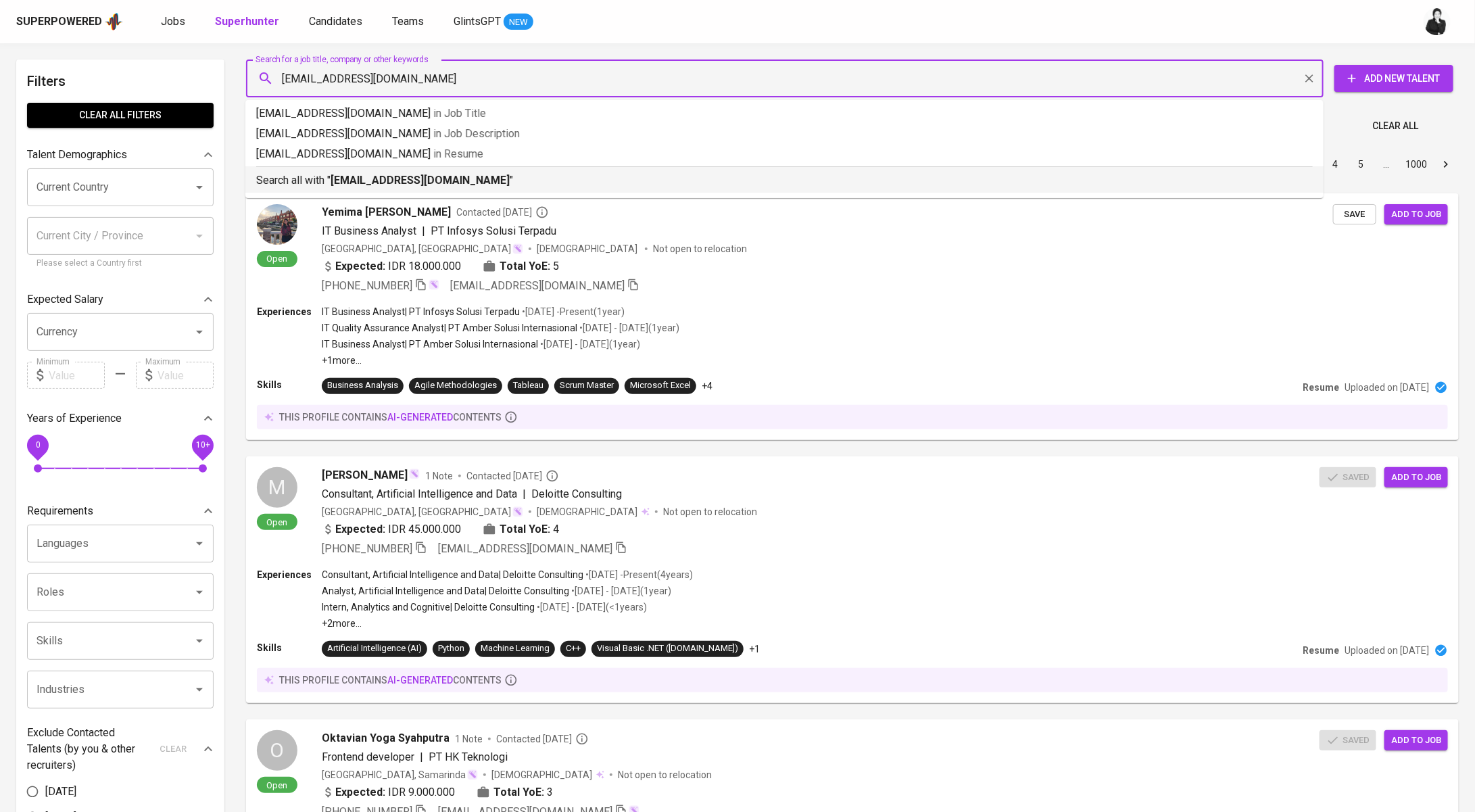
click at [333, 178] on b "reviansyahriko@live.com" at bounding box center [420, 180] width 179 height 13
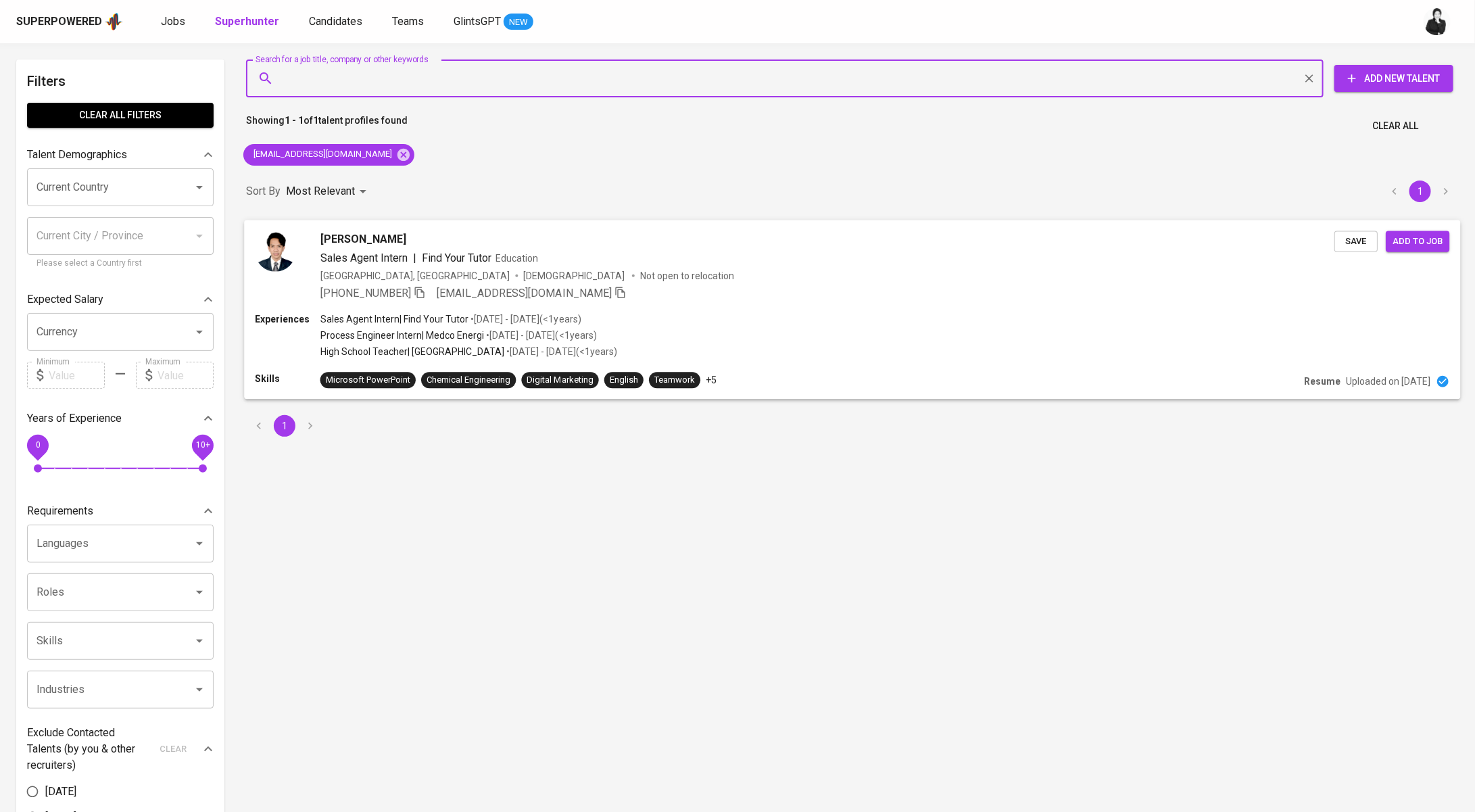
click at [407, 232] on span "Muhammad Rachmanda Enriko" at bounding box center [364, 239] width 86 height 17
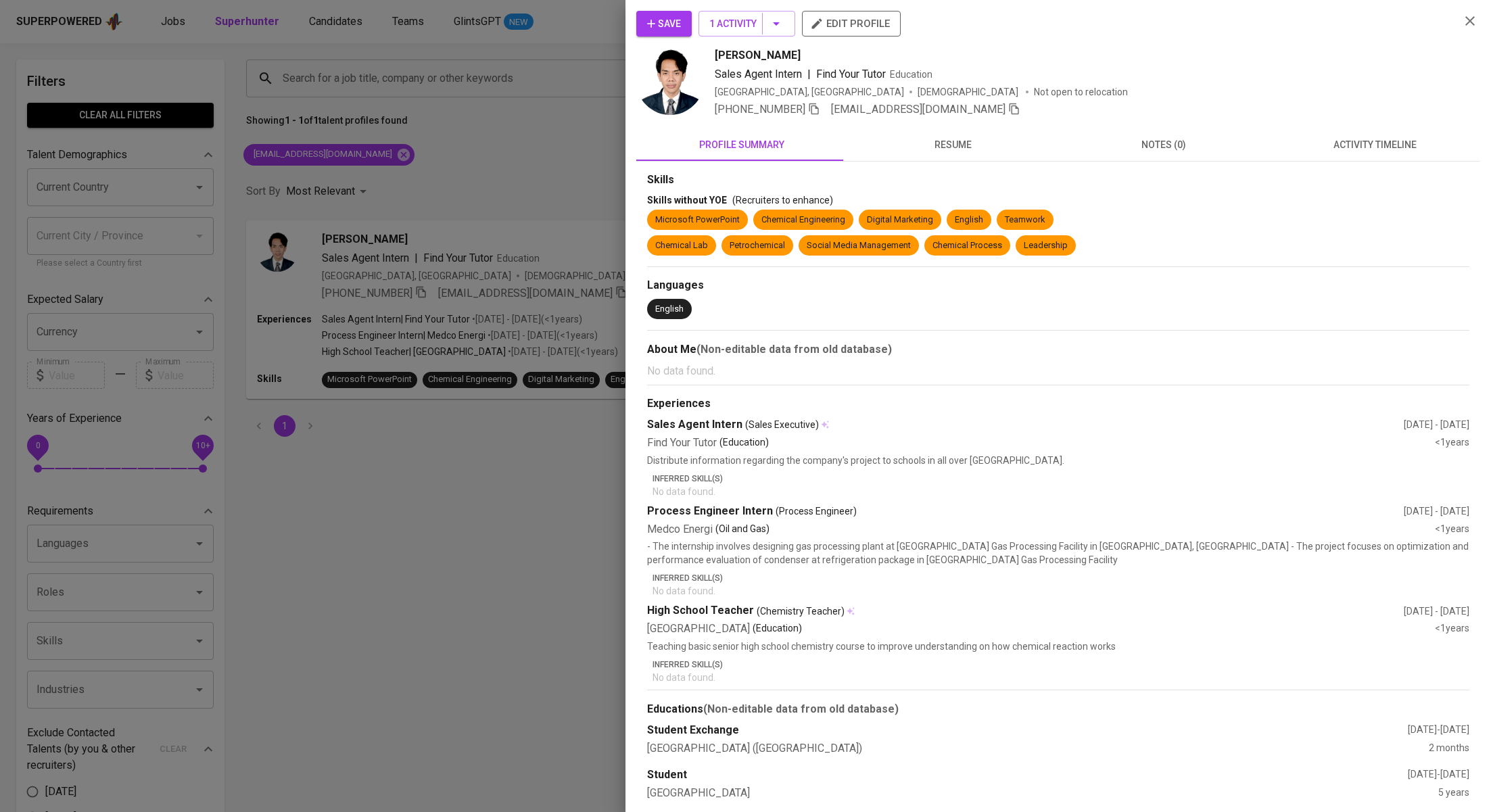
click at [1344, 144] on span "activity timeline" at bounding box center [1375, 145] width 195 height 17
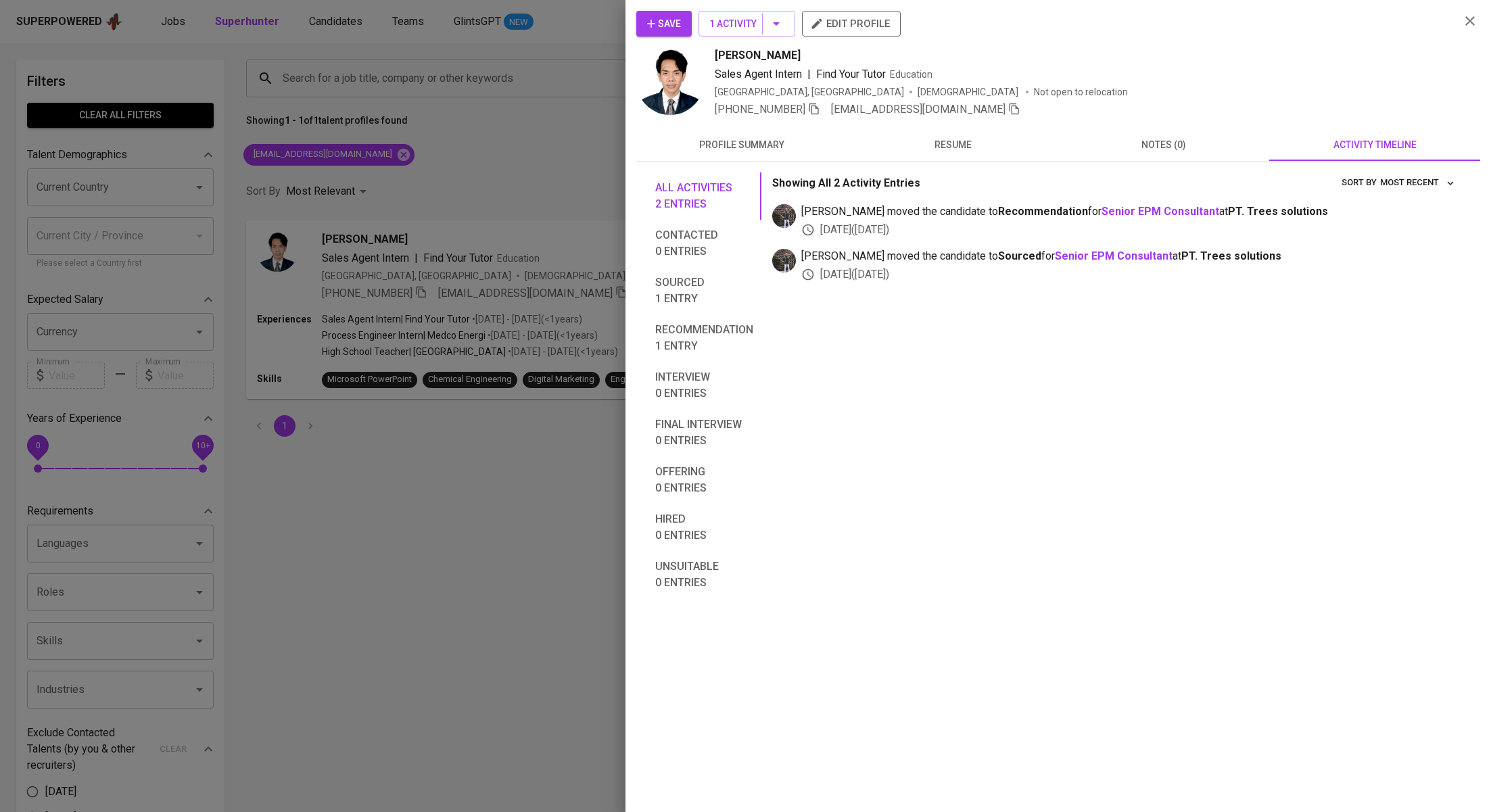
click at [679, 23] on span "Save" at bounding box center [664, 24] width 34 height 17
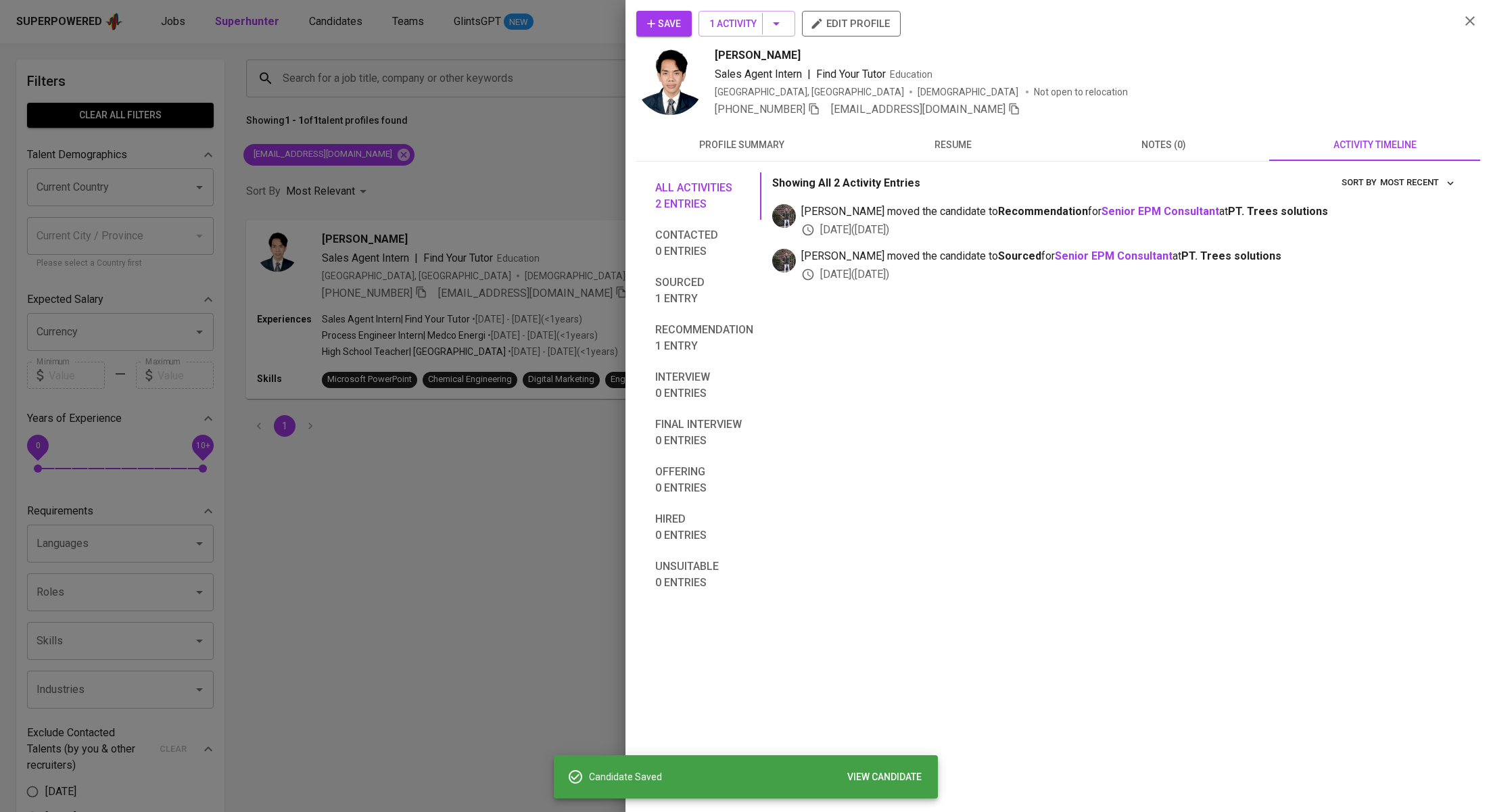
click at [493, 143] on div at bounding box center [746, 406] width 1491 height 812
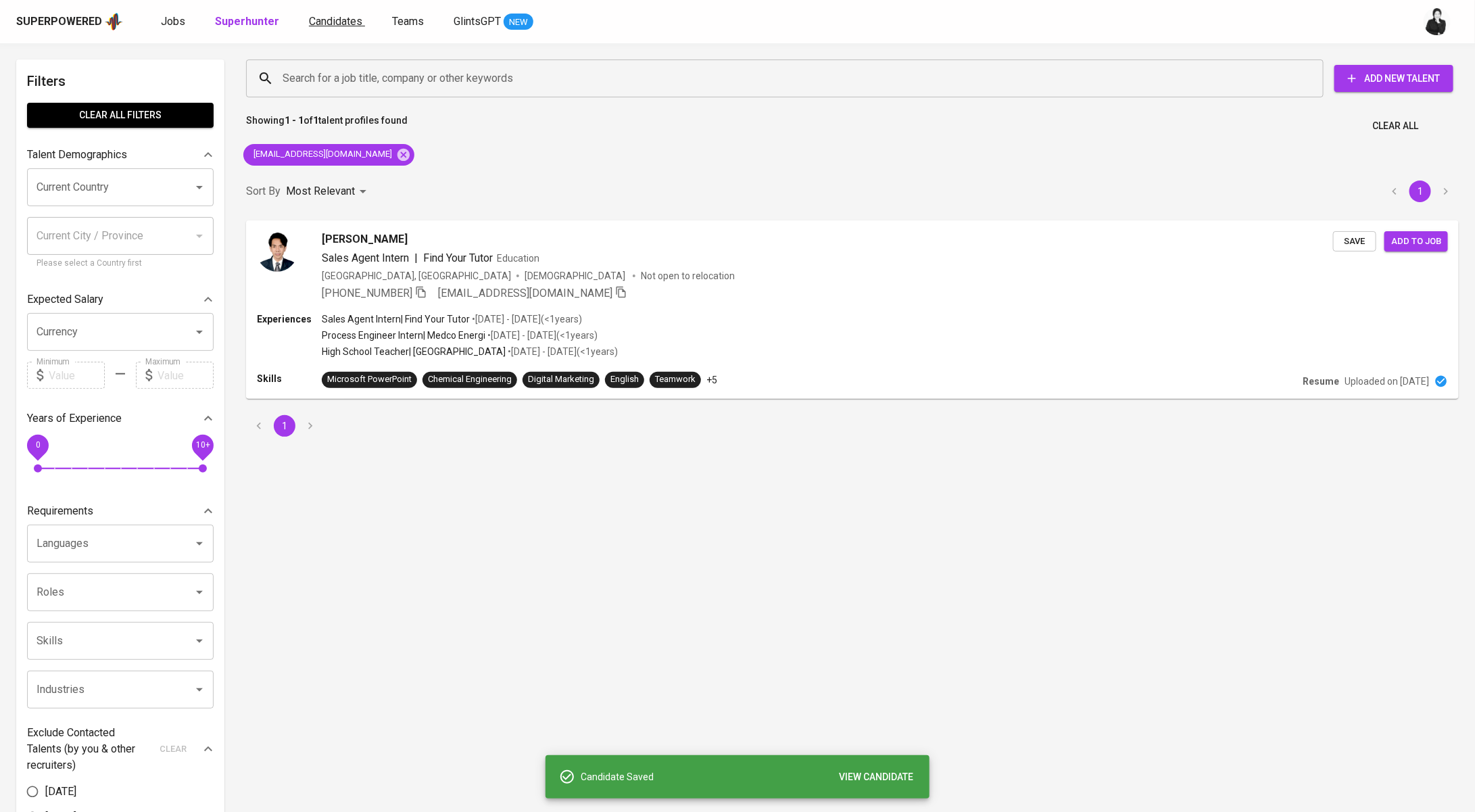
click at [335, 22] on span "Candidates" at bounding box center [335, 21] width 53 height 13
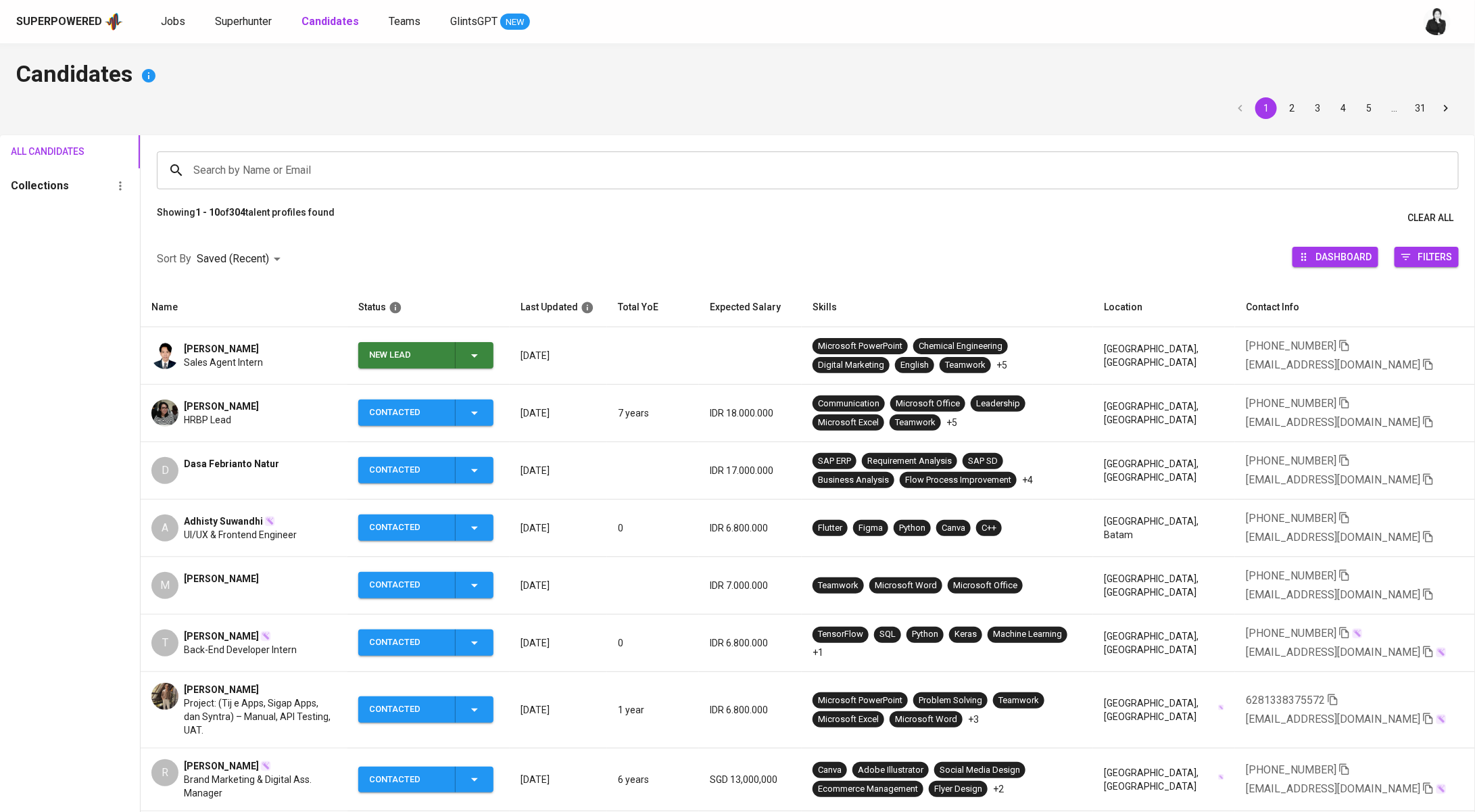
click at [478, 355] on icon "button" at bounding box center [474, 356] width 7 height 3
click at [452, 416] on li "Contacted" at bounding box center [432, 412] width 135 height 24
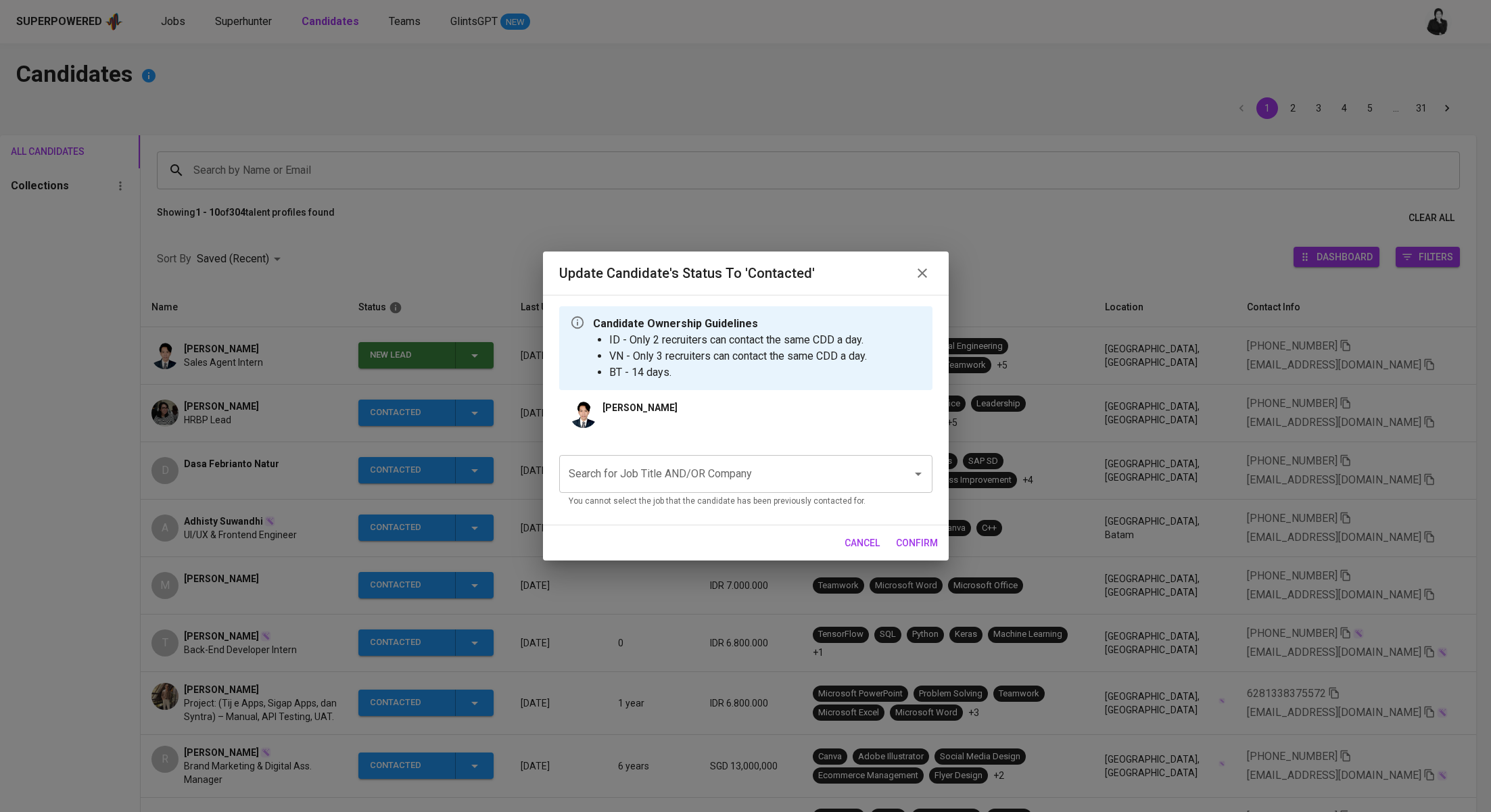
click at [683, 460] on div "Search for Job Title AND/OR Company" at bounding box center [746, 474] width 374 height 38
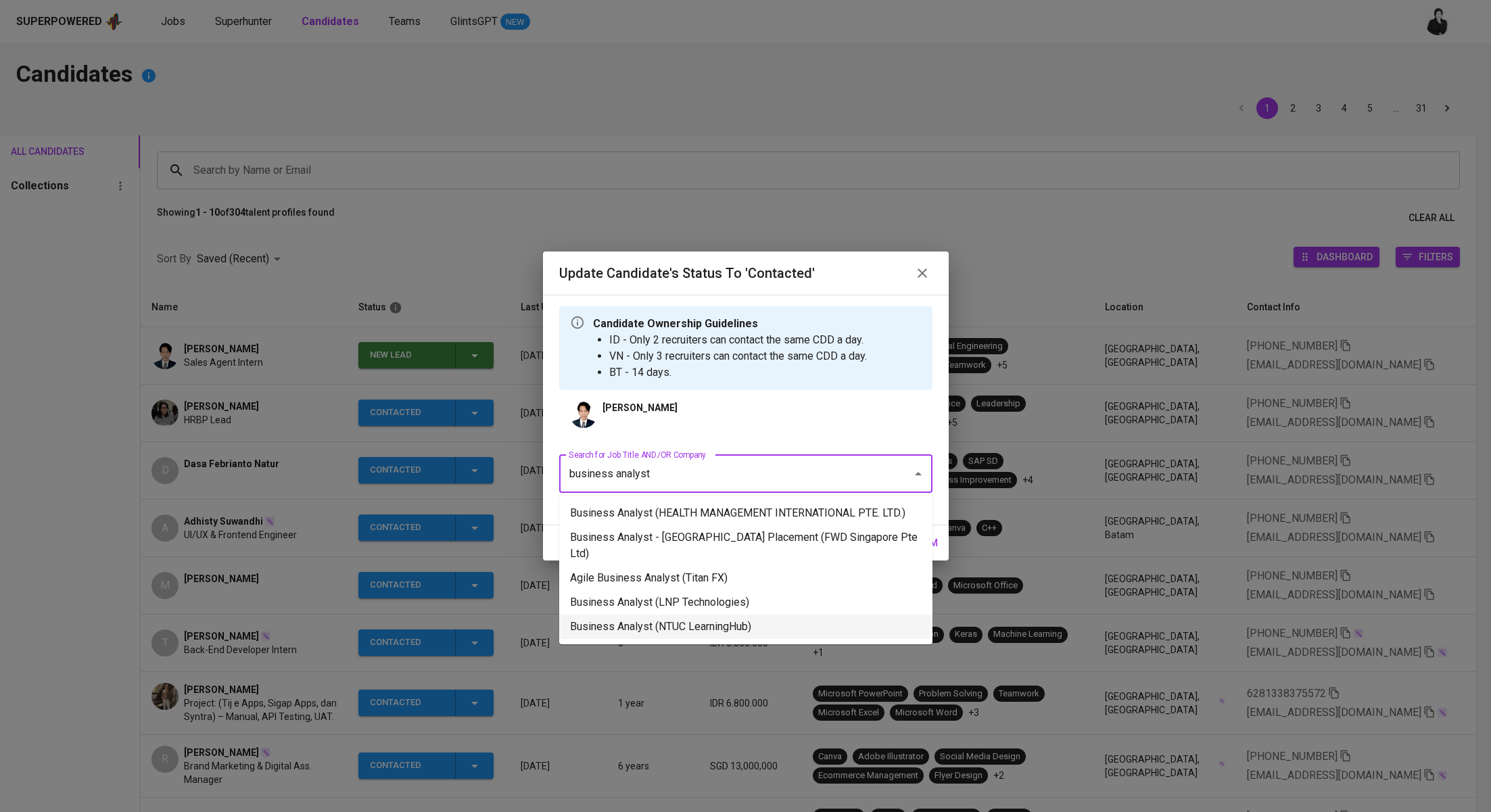
click at [776, 614] on li "Business Analyst (NTUC LearningHub)" at bounding box center [746, 626] width 374 height 24
type input "business analyst"
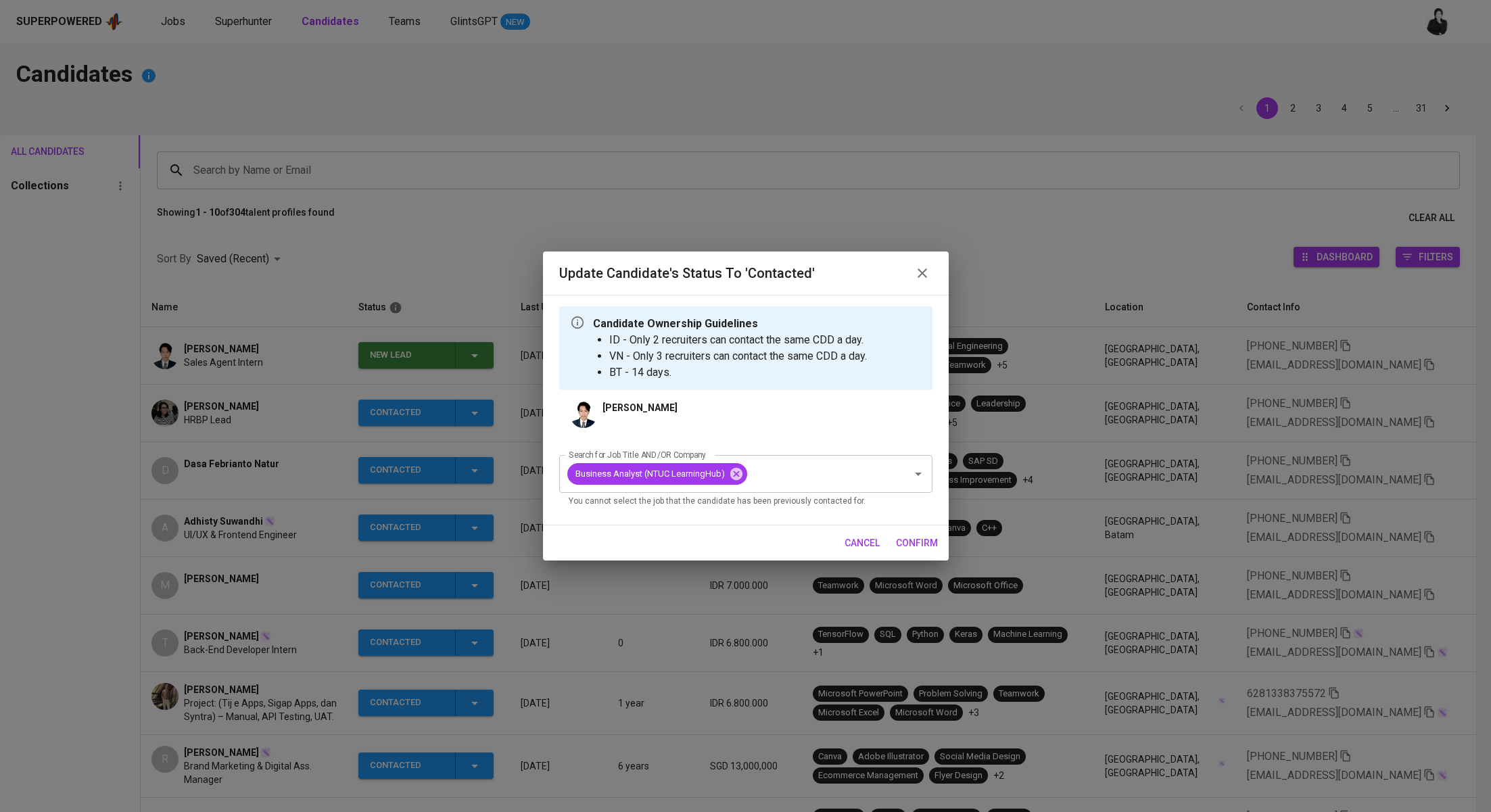
click at [896, 542] on span "confirm" at bounding box center [917, 543] width 42 height 17
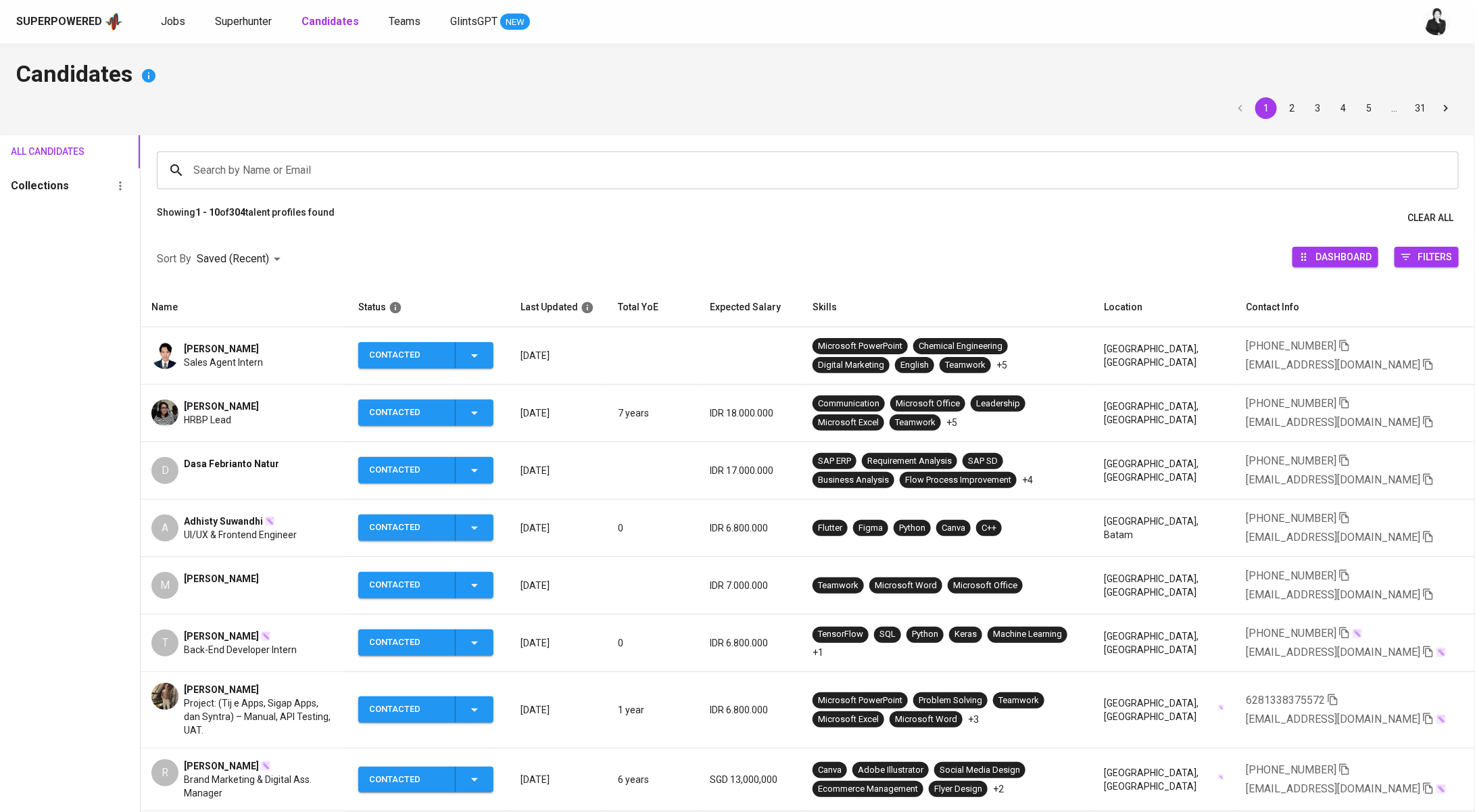
click at [158, 18] on div "Superpowered Jobs Superhunter Candidates Teams GlintsGPT NEW" at bounding box center [716, 21] width 1400 height 20
click at [182, 23] on link "Jobs" at bounding box center [174, 22] width 27 height 17
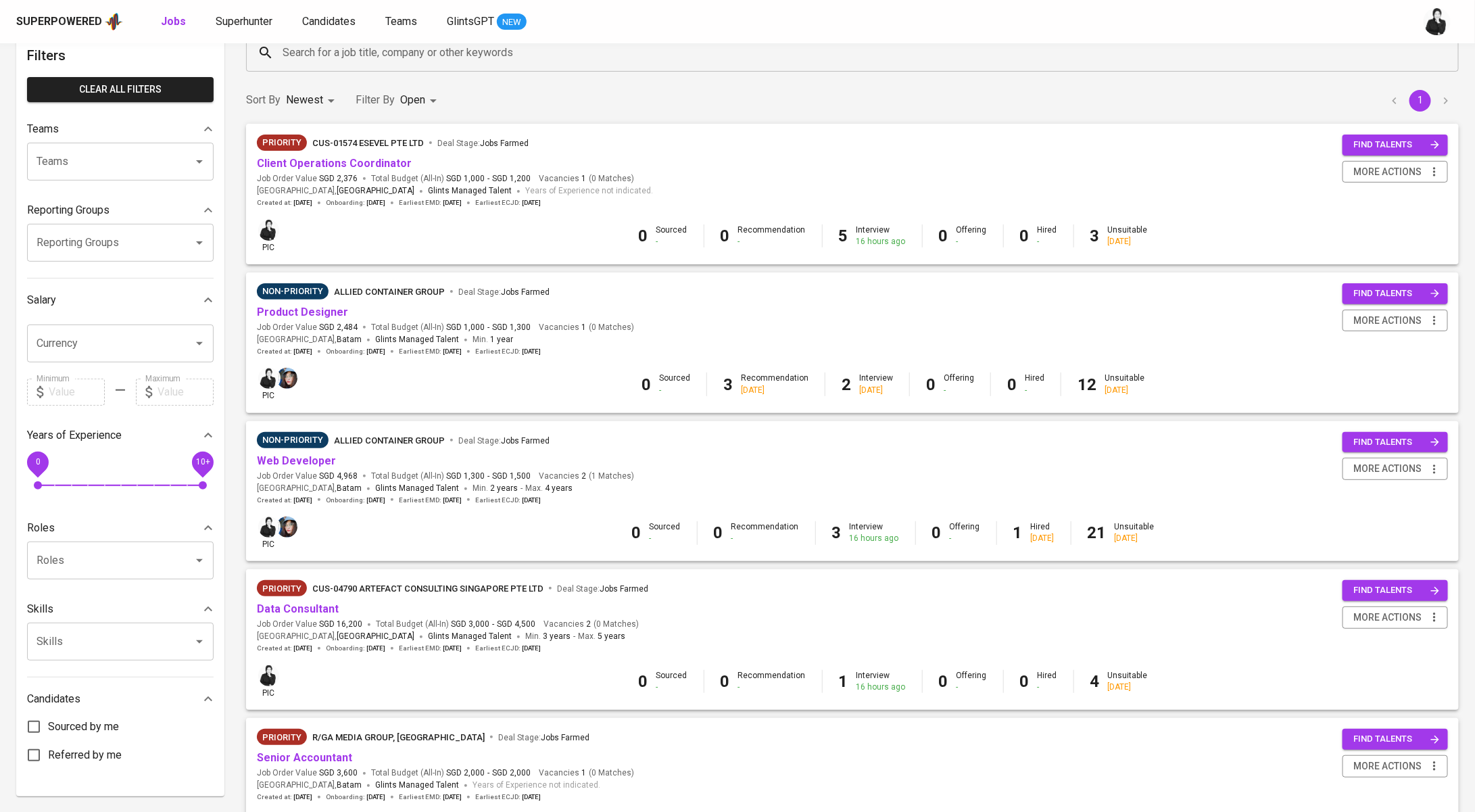
scroll to position [102, 0]
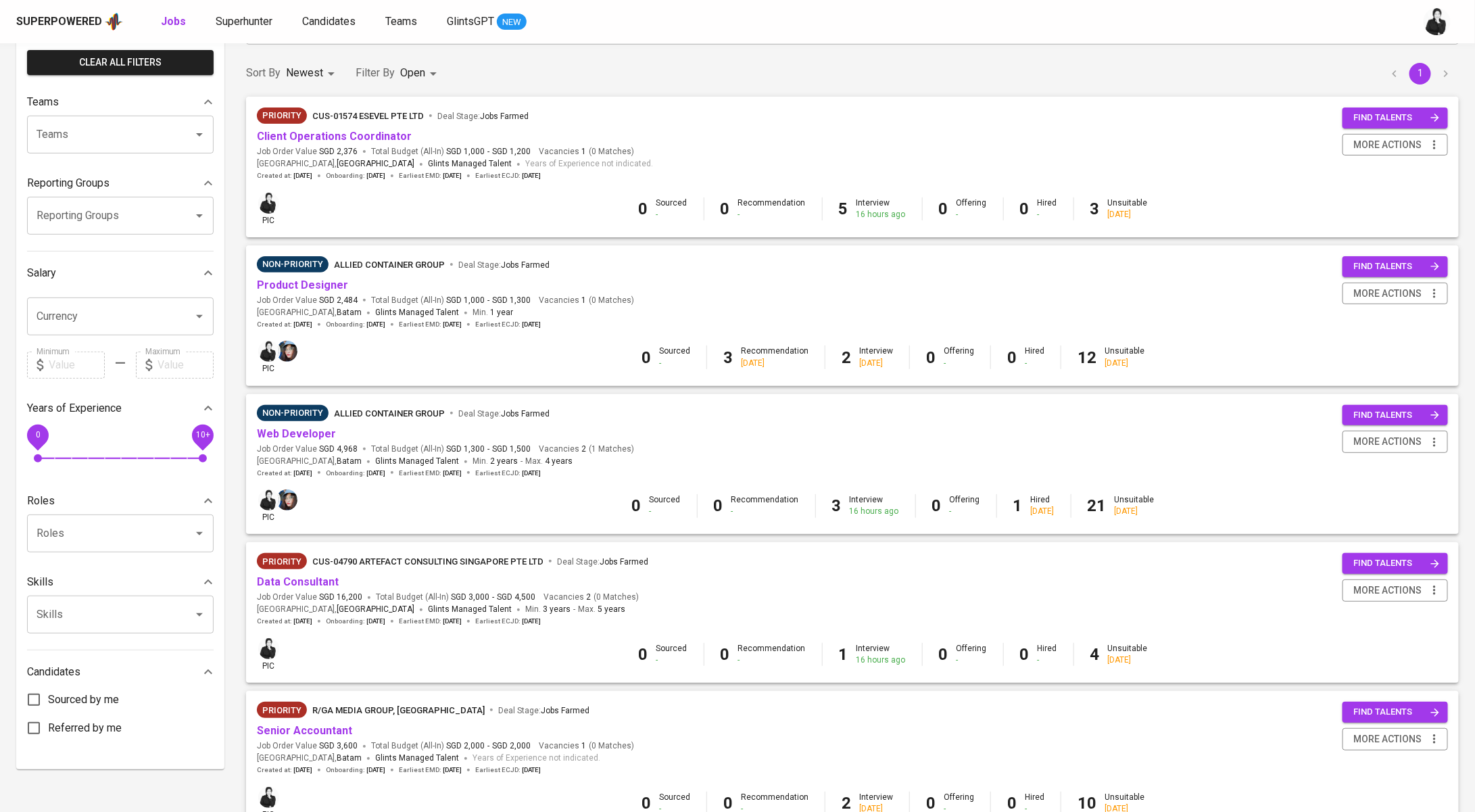
click at [301, 424] on div "Non-Priority Allied Container Group Deal Stage : Jobs Farmed" at bounding box center [446, 415] width 377 height 22
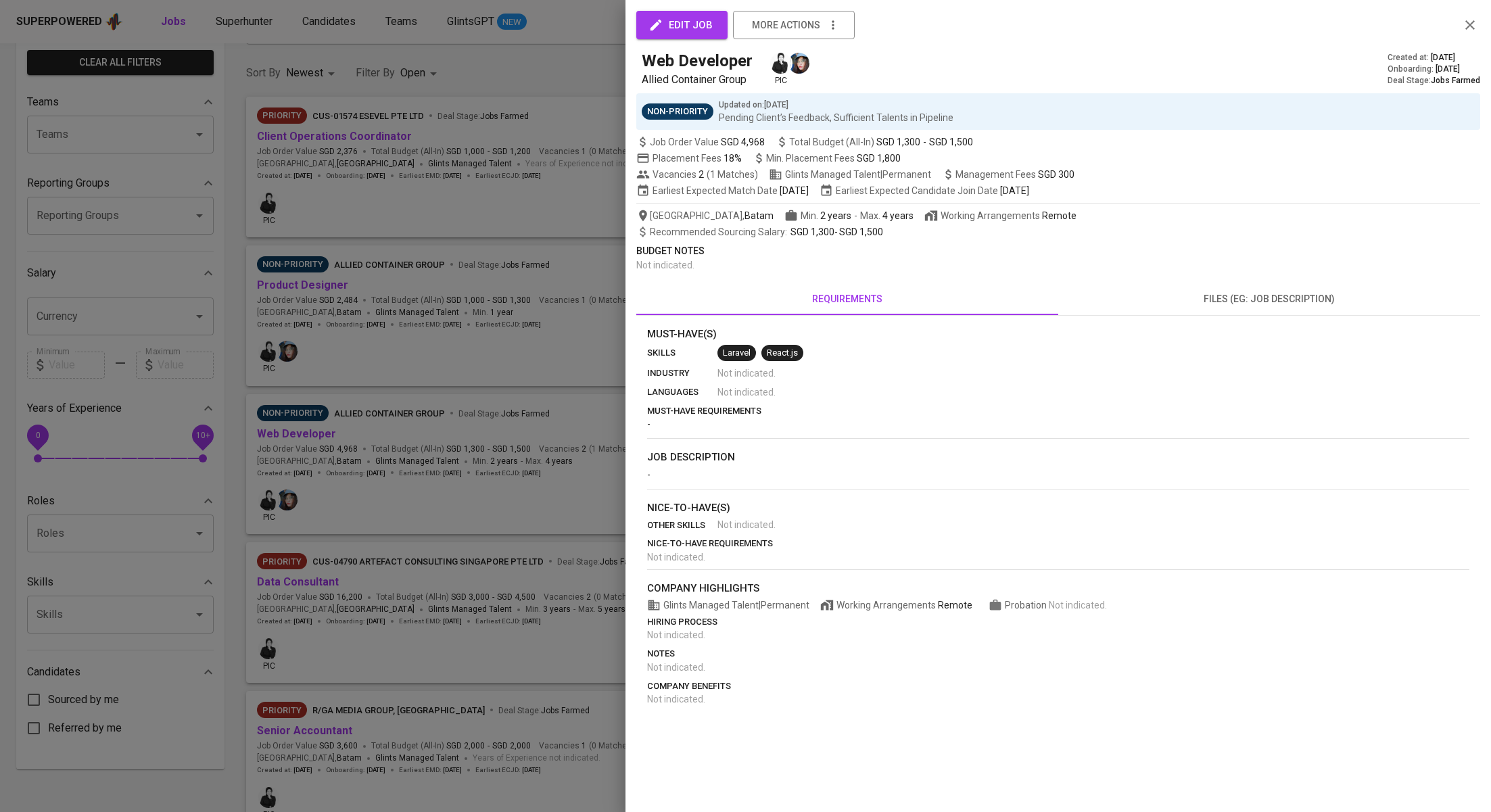
click at [304, 433] on div at bounding box center [746, 406] width 1491 height 812
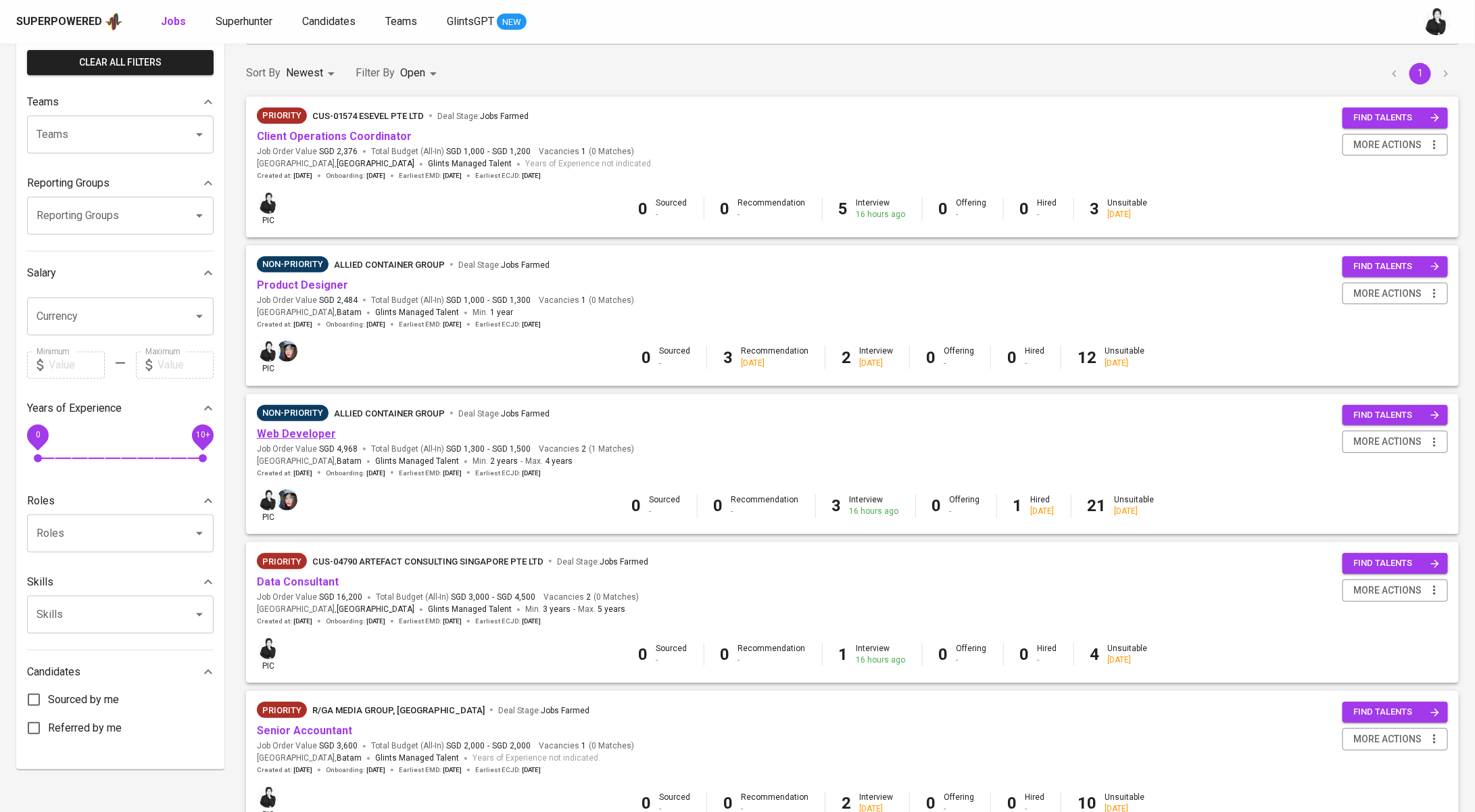
click at [314, 430] on link "Web Developer" at bounding box center [296, 433] width 79 height 13
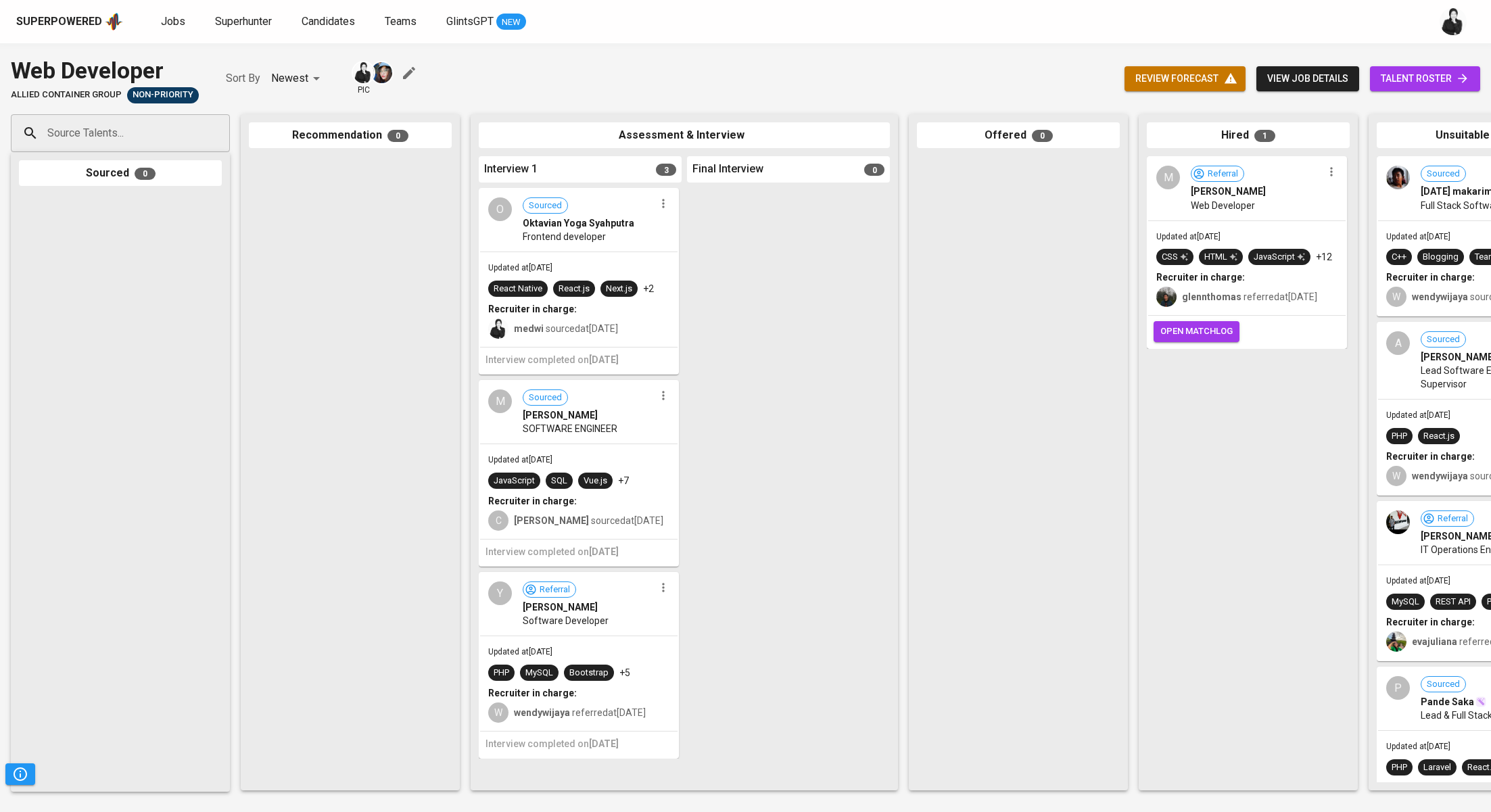
click at [1430, 71] on span "talent roster" at bounding box center [1425, 79] width 89 height 17
